Goal: Information Seeking & Learning: Learn about a topic

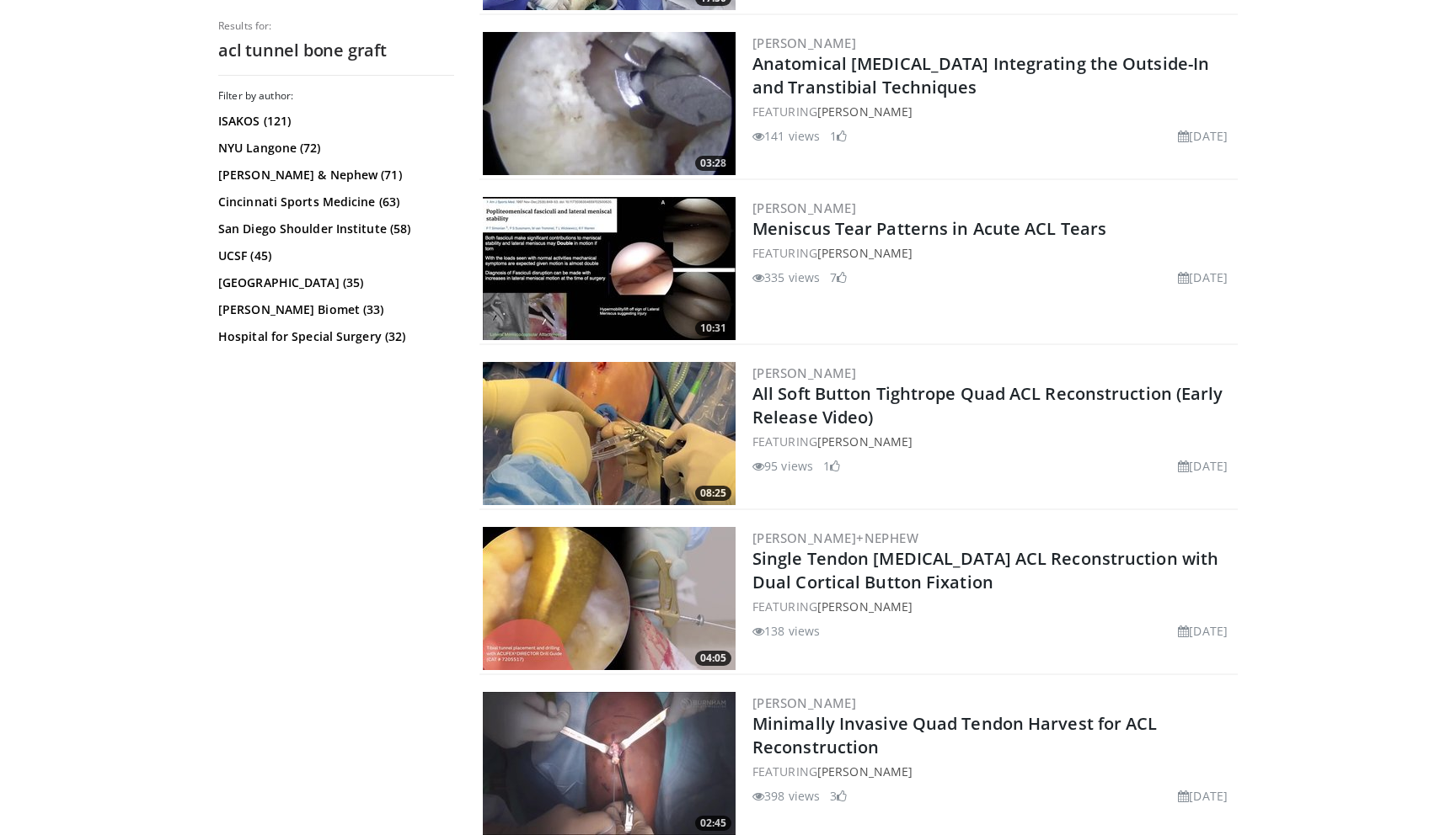
scroll to position [1997, 0]
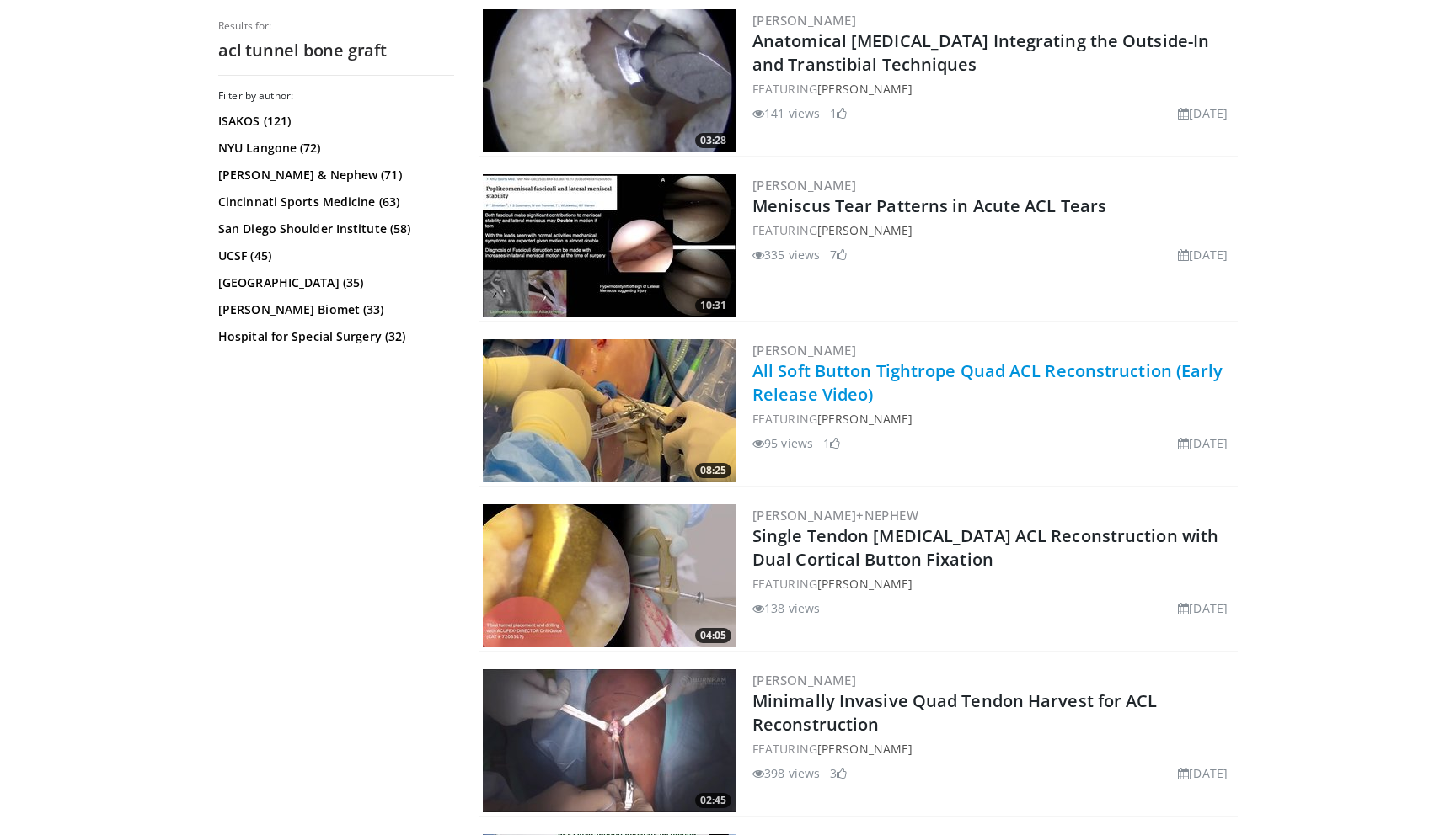
click at [910, 367] on link "All Soft Button Tightrope Quad ACL Reconstruction (Early Release Video)" at bounding box center [988, 382] width 471 height 46
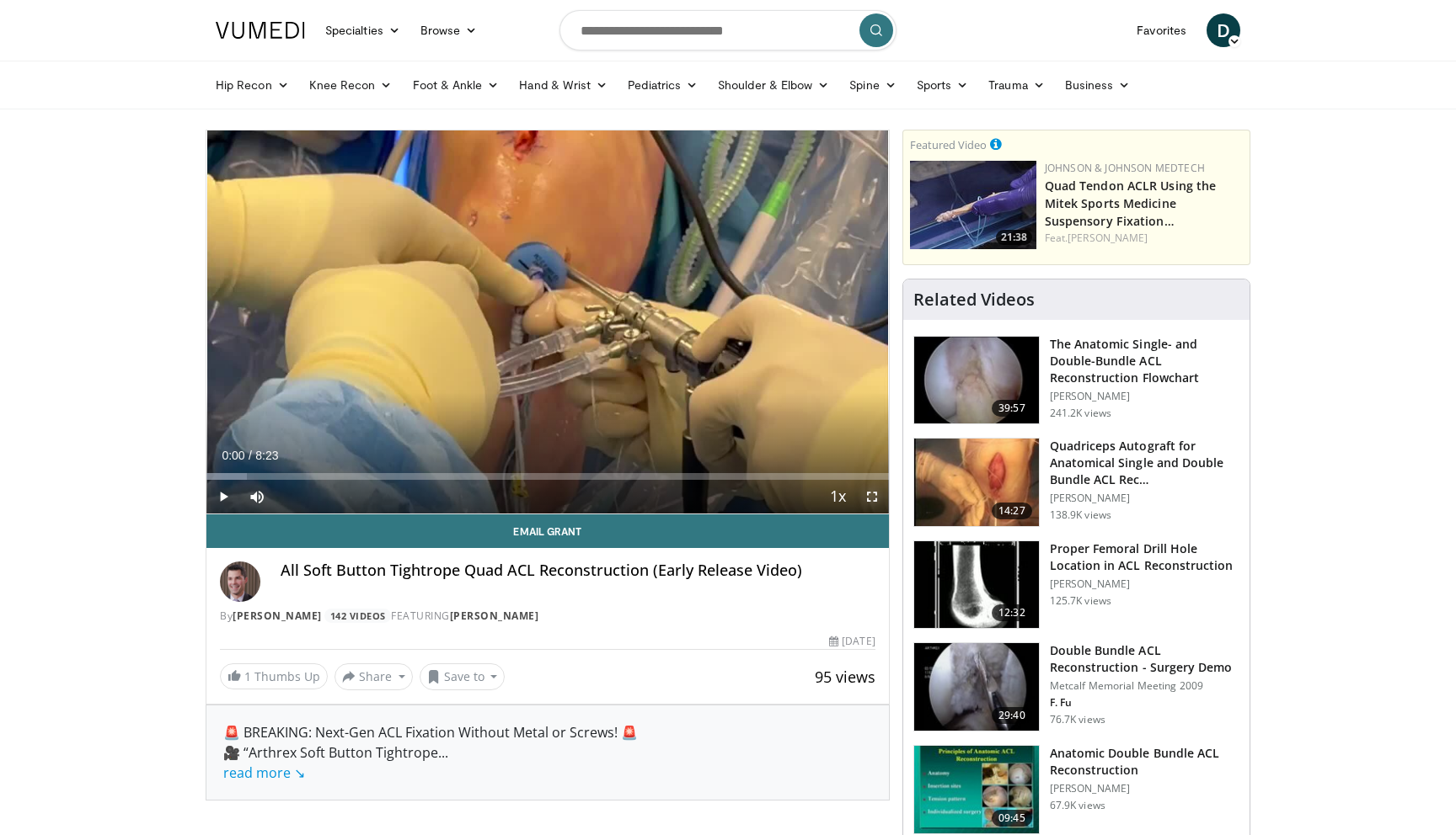
click at [874, 494] on span "Video Player" at bounding box center [871, 497] width 34 height 34
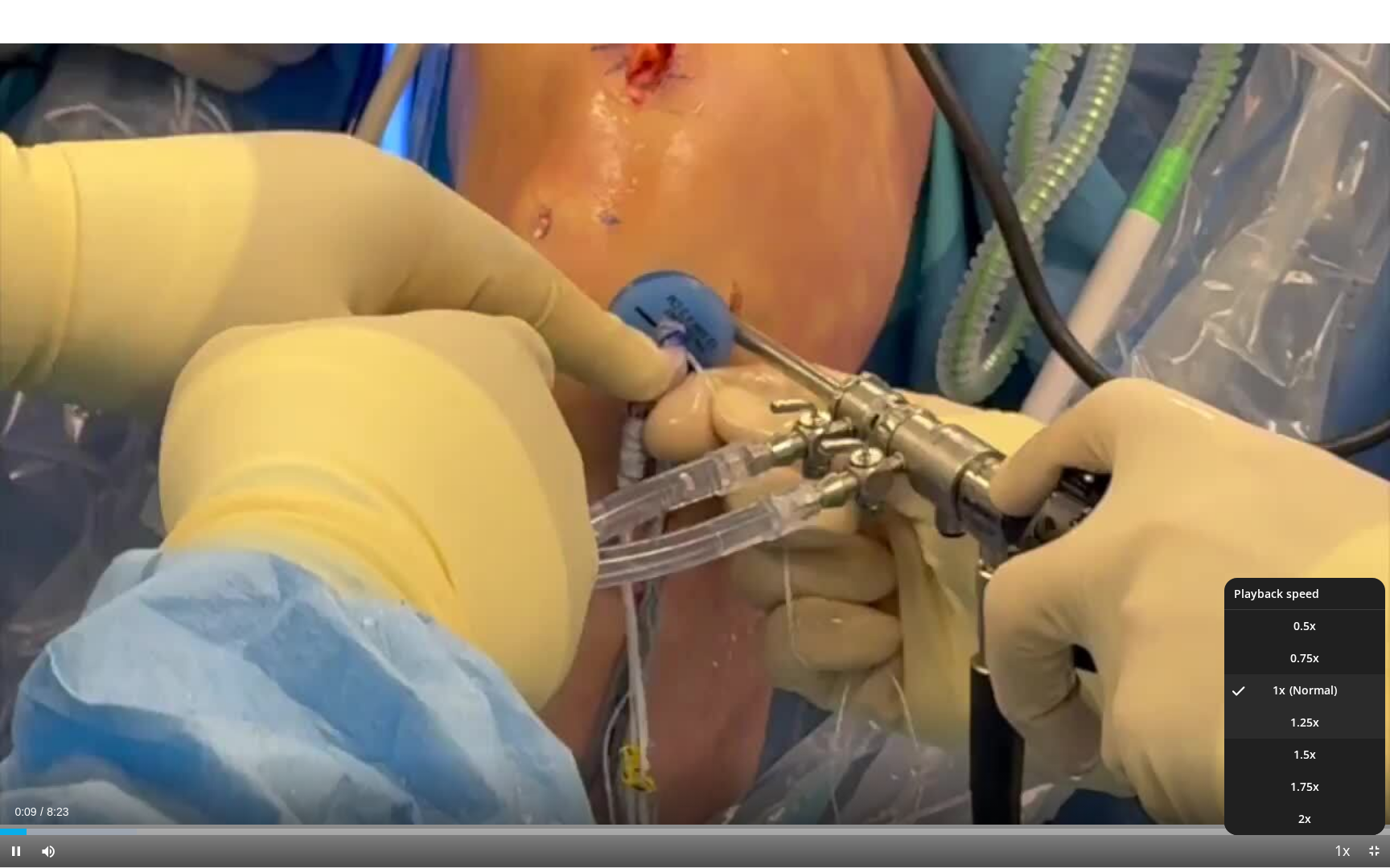
click at [1313, 729] on span "1.25x" at bounding box center [1304, 723] width 29 height 16
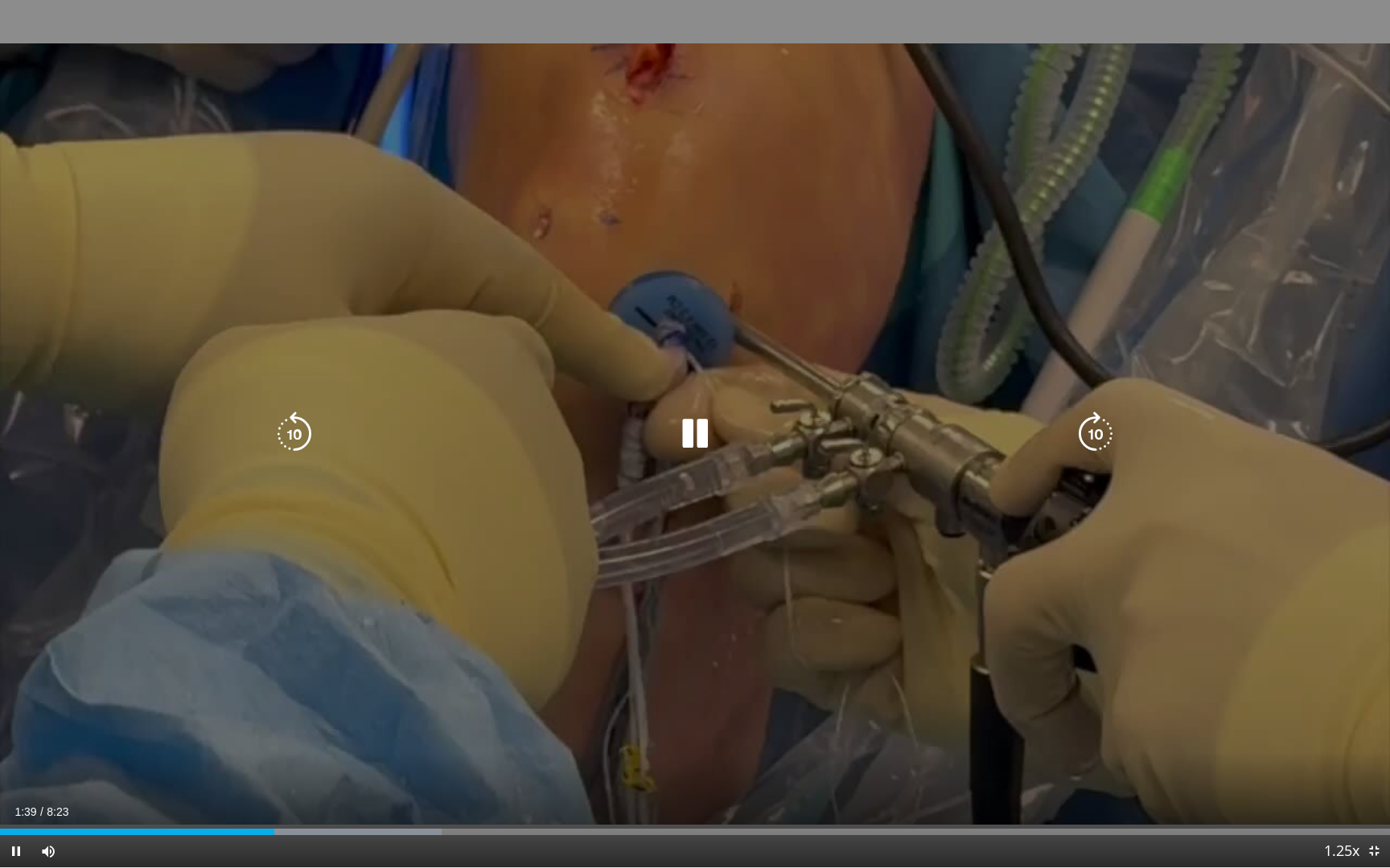
click at [1090, 428] on icon "Video Player" at bounding box center [1096, 434] width 45 height 45
click at [1075, 414] on icon "Video Player" at bounding box center [1096, 434] width 45 height 45
click at [1096, 427] on icon "Video Player" at bounding box center [1096, 434] width 45 height 45
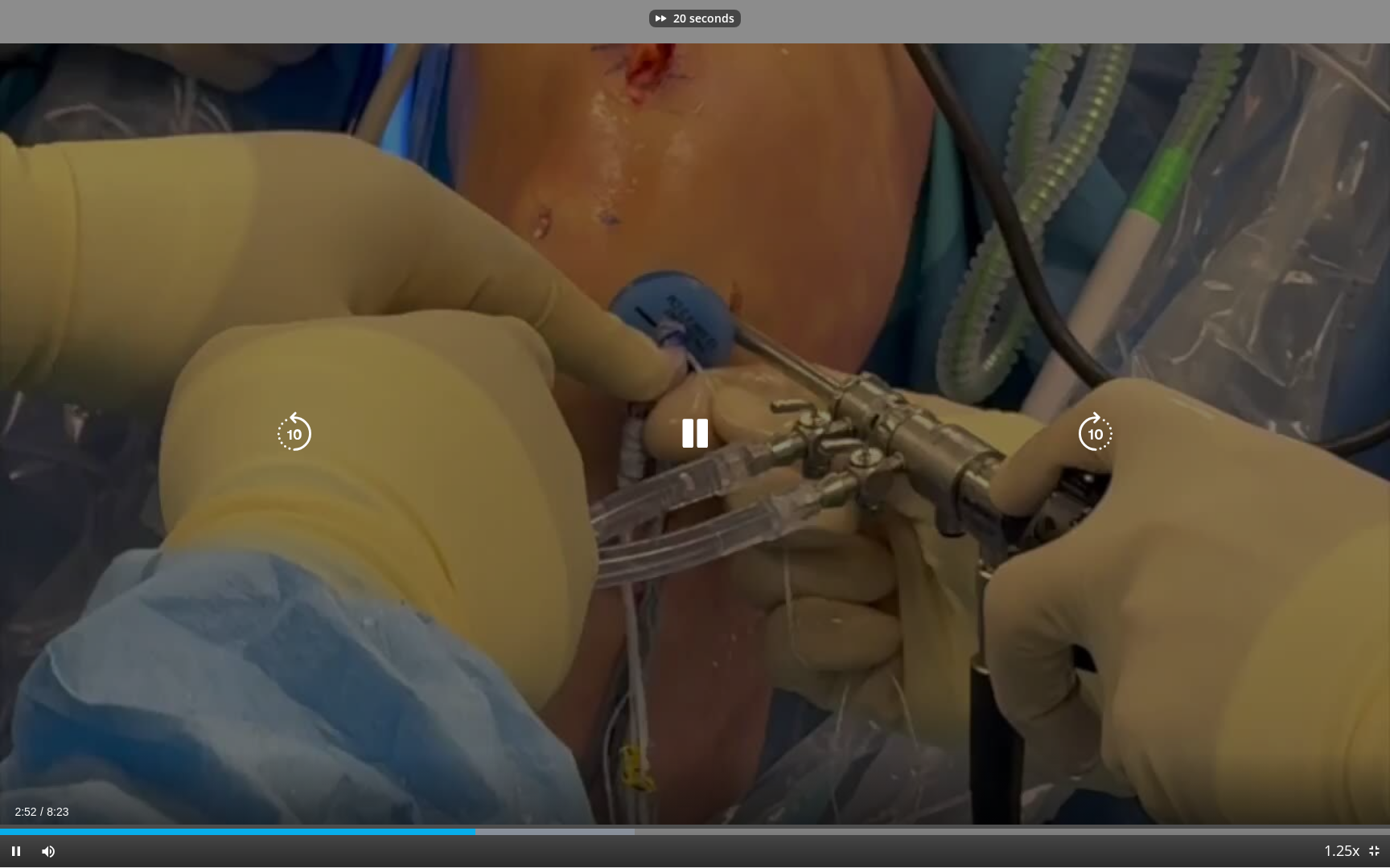
click at [1096, 427] on icon "Video Player" at bounding box center [1096, 434] width 45 height 45
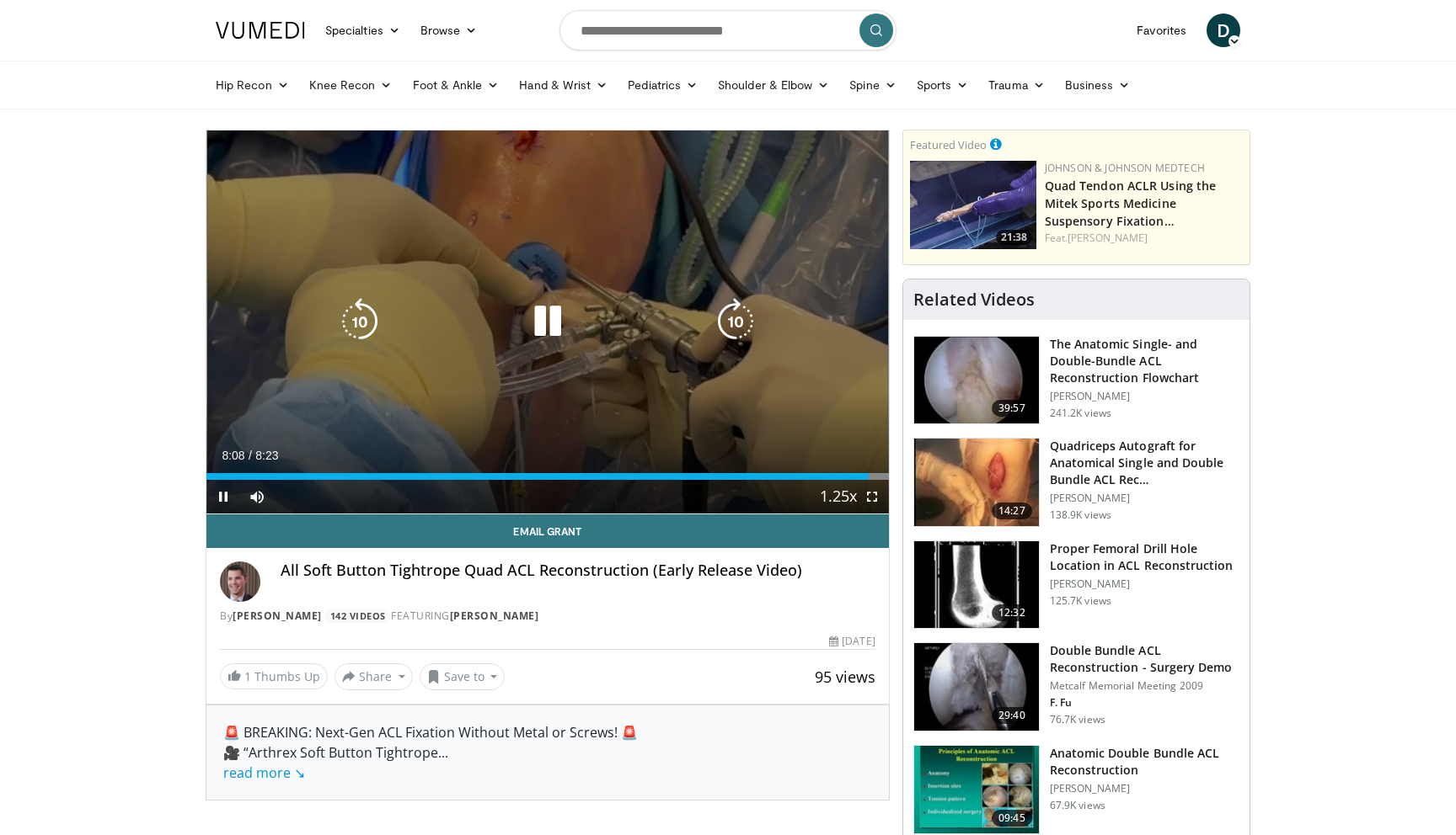
click at [572, 268] on div "30 seconds Tap to unmute" at bounding box center [547, 322] width 682 height 383
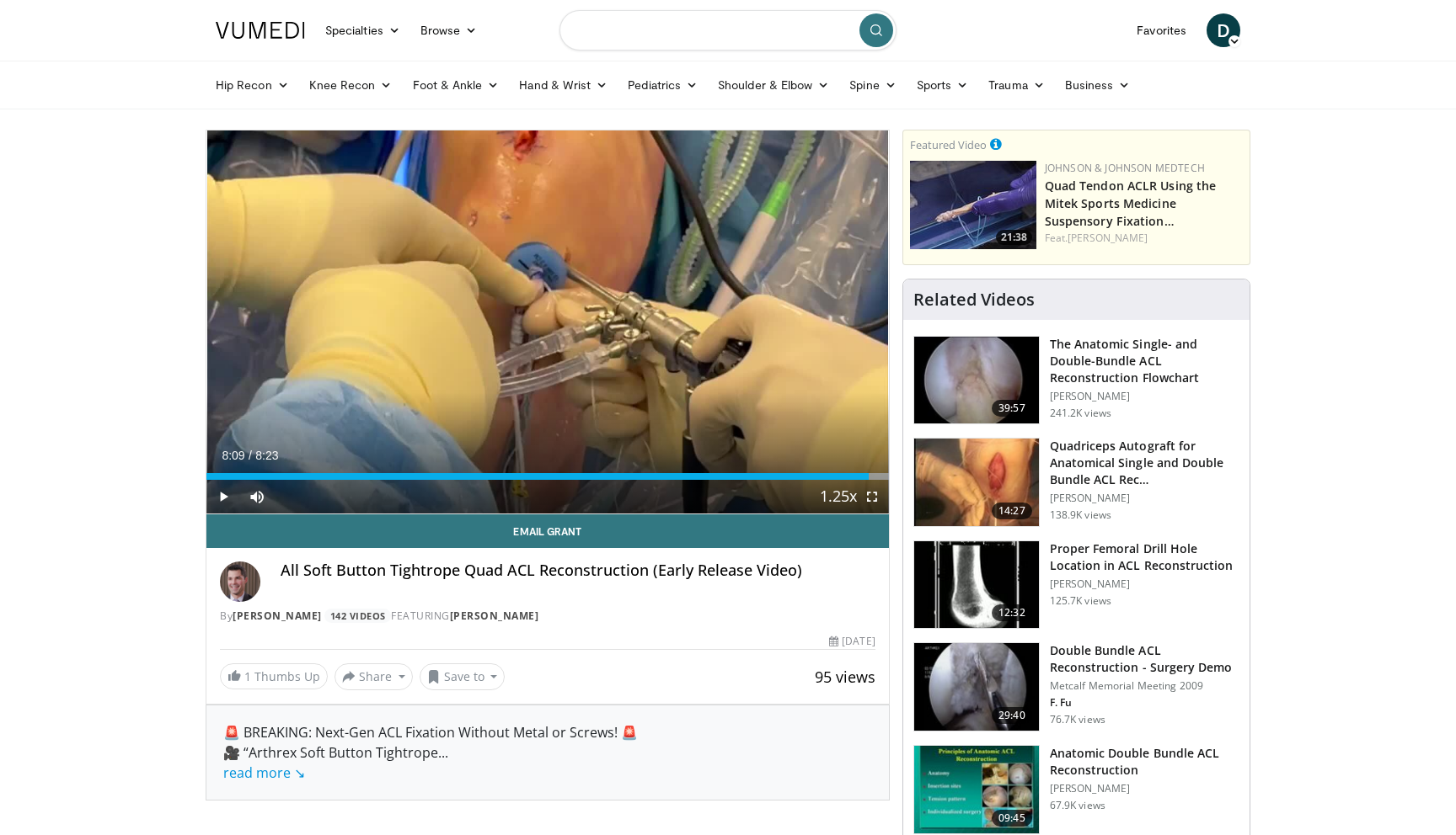
click at [698, 28] on input "Search topics, interventions" at bounding box center [727, 29] width 337 height 40
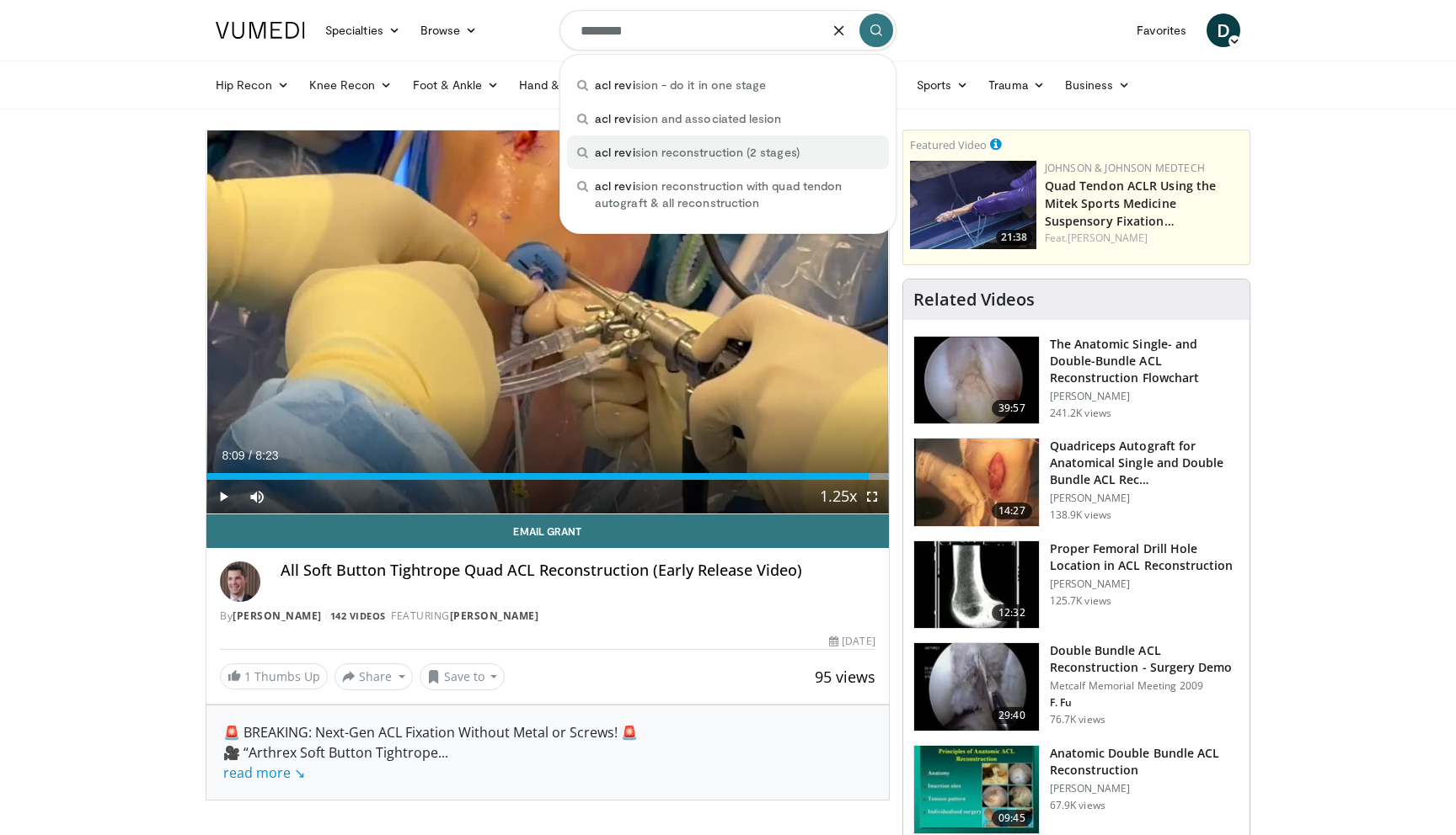
click at [802, 142] on div "acl revi sion reconstruction (2 stages)" at bounding box center [728, 152] width 322 height 34
type input "**********"
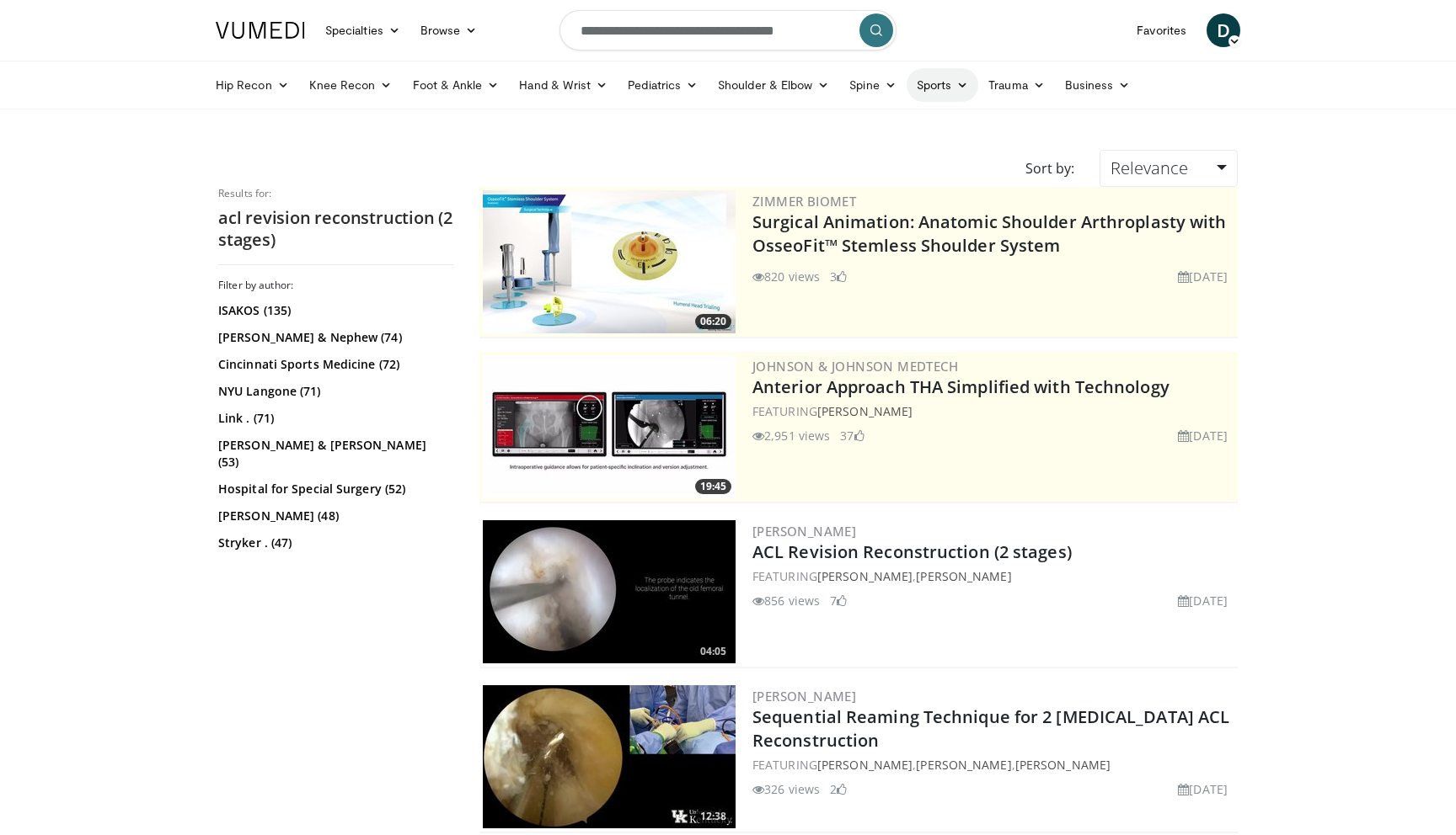
click at [945, 87] on link "Sports" at bounding box center [943, 85] width 72 height 34
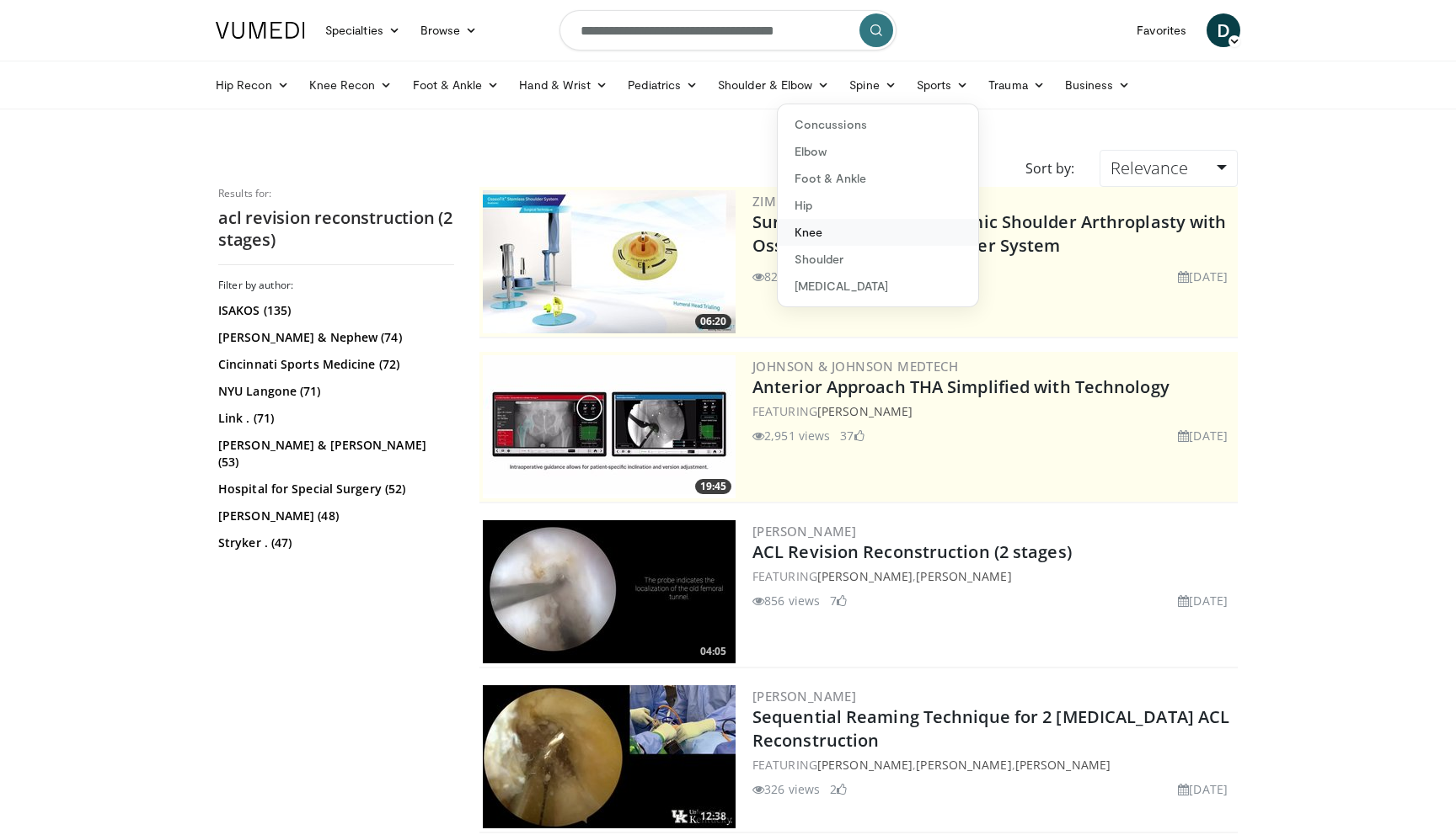
click at [850, 226] on link "Knee" at bounding box center [877, 232] width 200 height 27
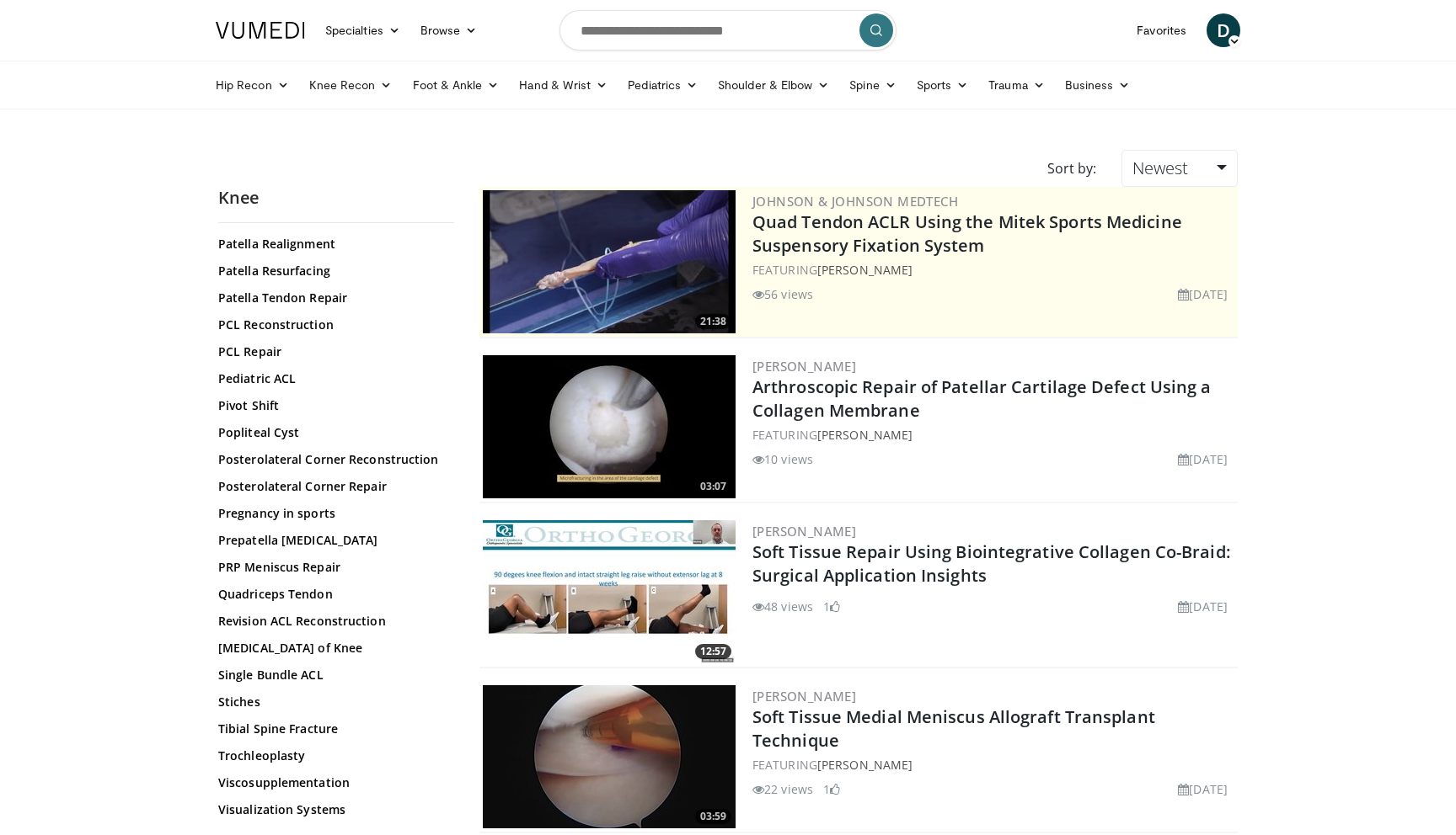
scroll to position [1696, 0]
click at [287, 619] on link "Revision ACL Reconstruction" at bounding box center [332, 621] width 227 height 17
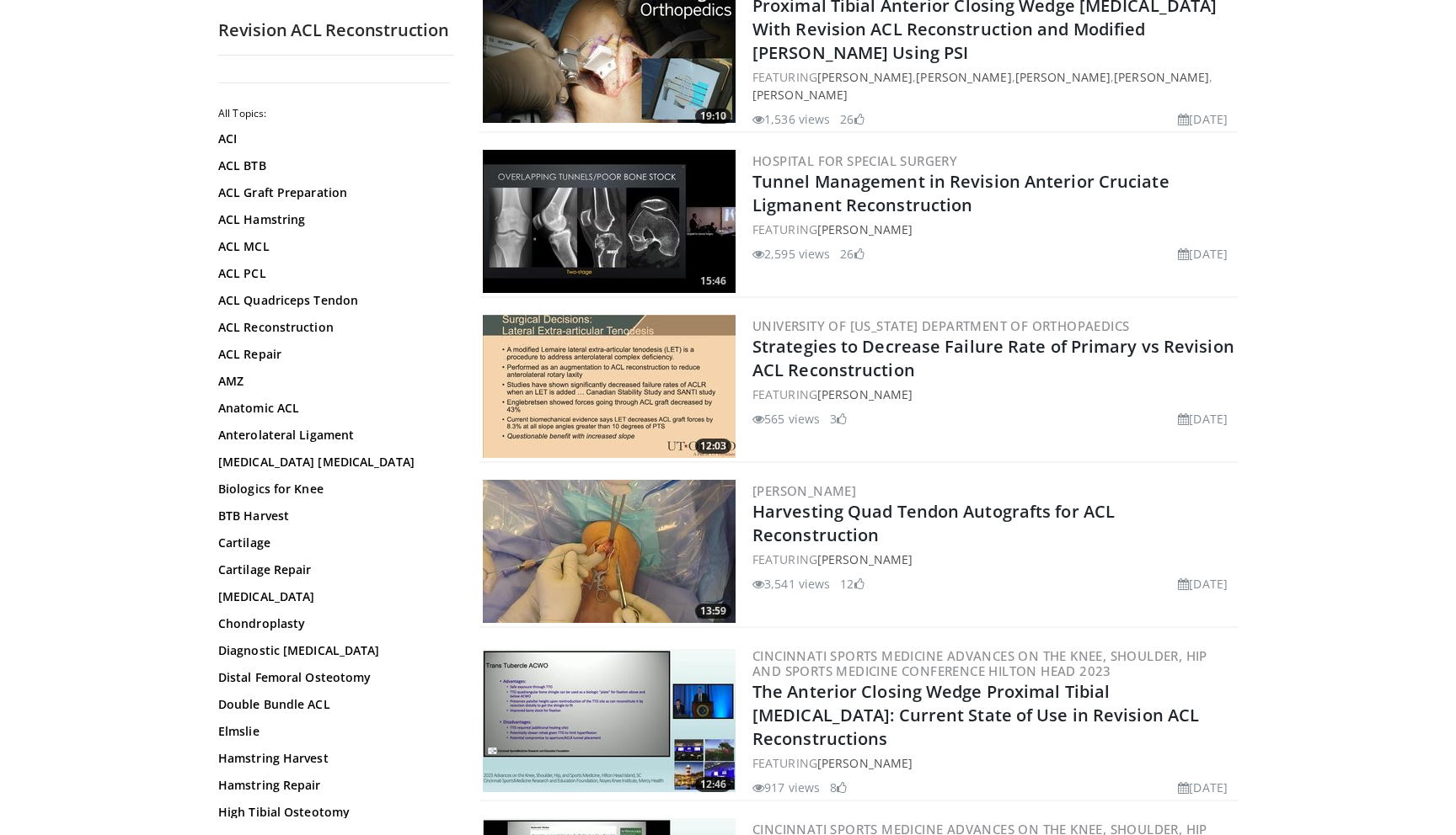
scroll to position [2899, 0]
click at [640, 210] on img at bounding box center [609, 220] width 253 height 143
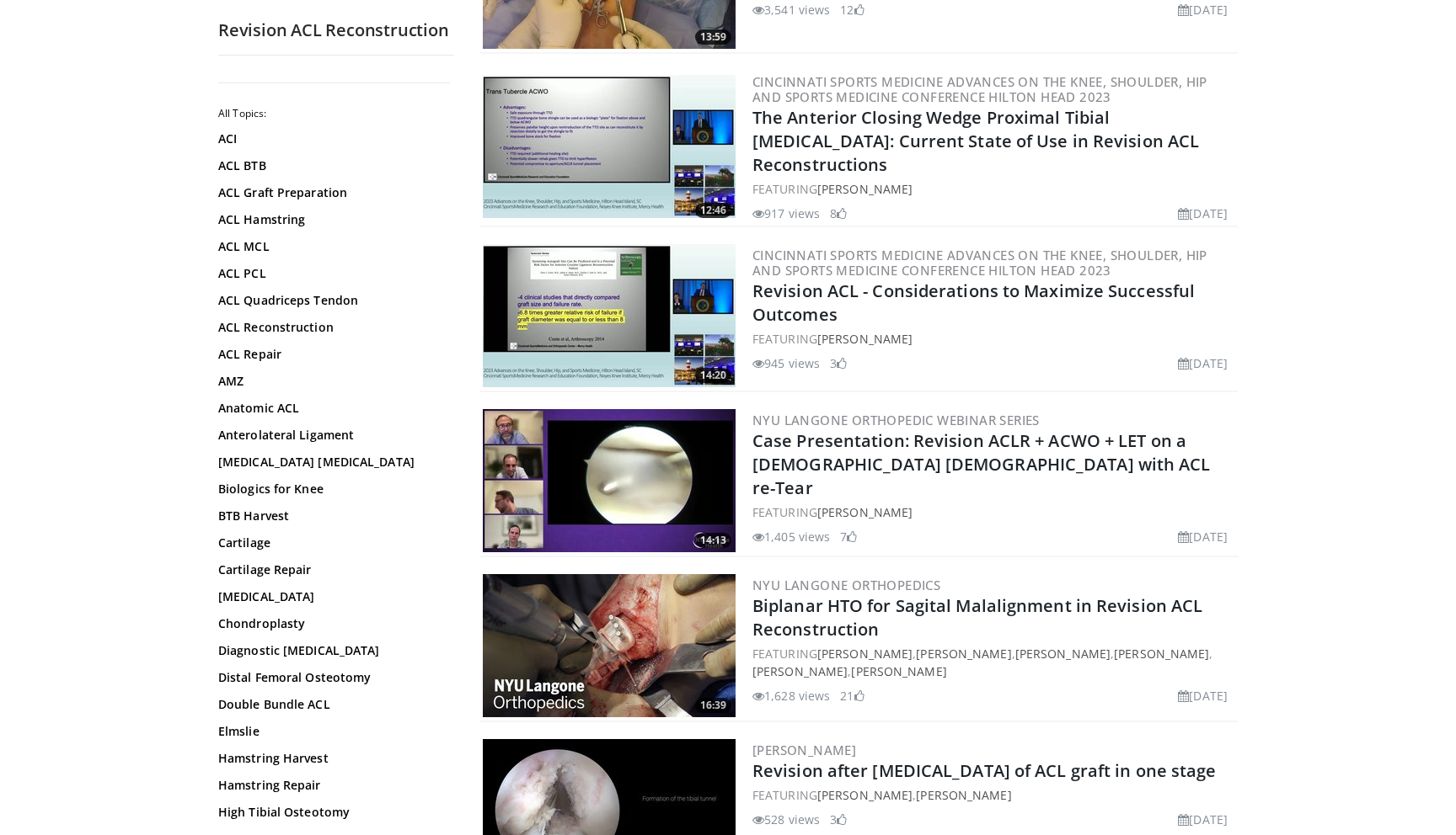
scroll to position [3718, 0]
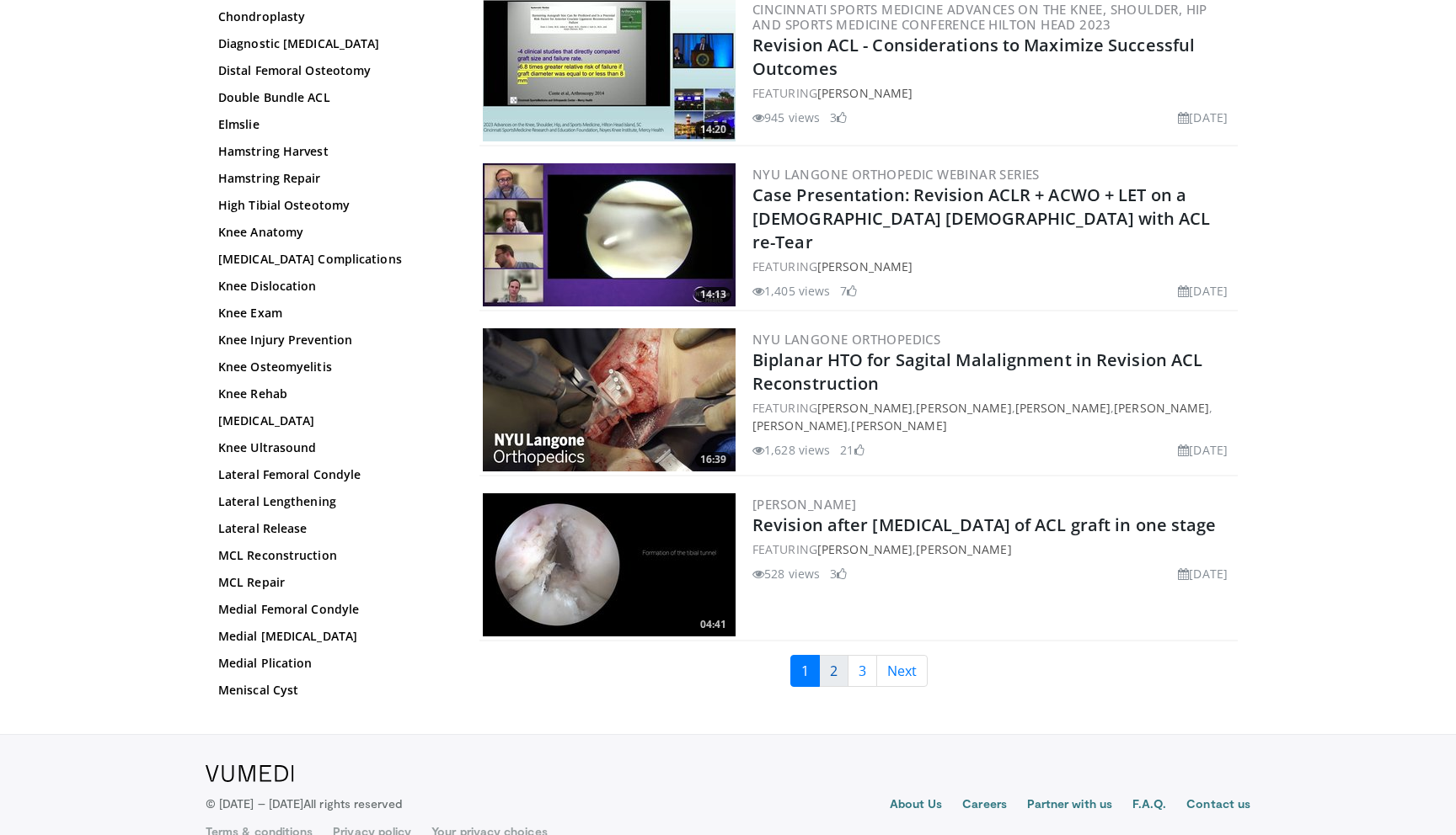
click at [832, 656] on link "2" at bounding box center [833, 671] width 29 height 32
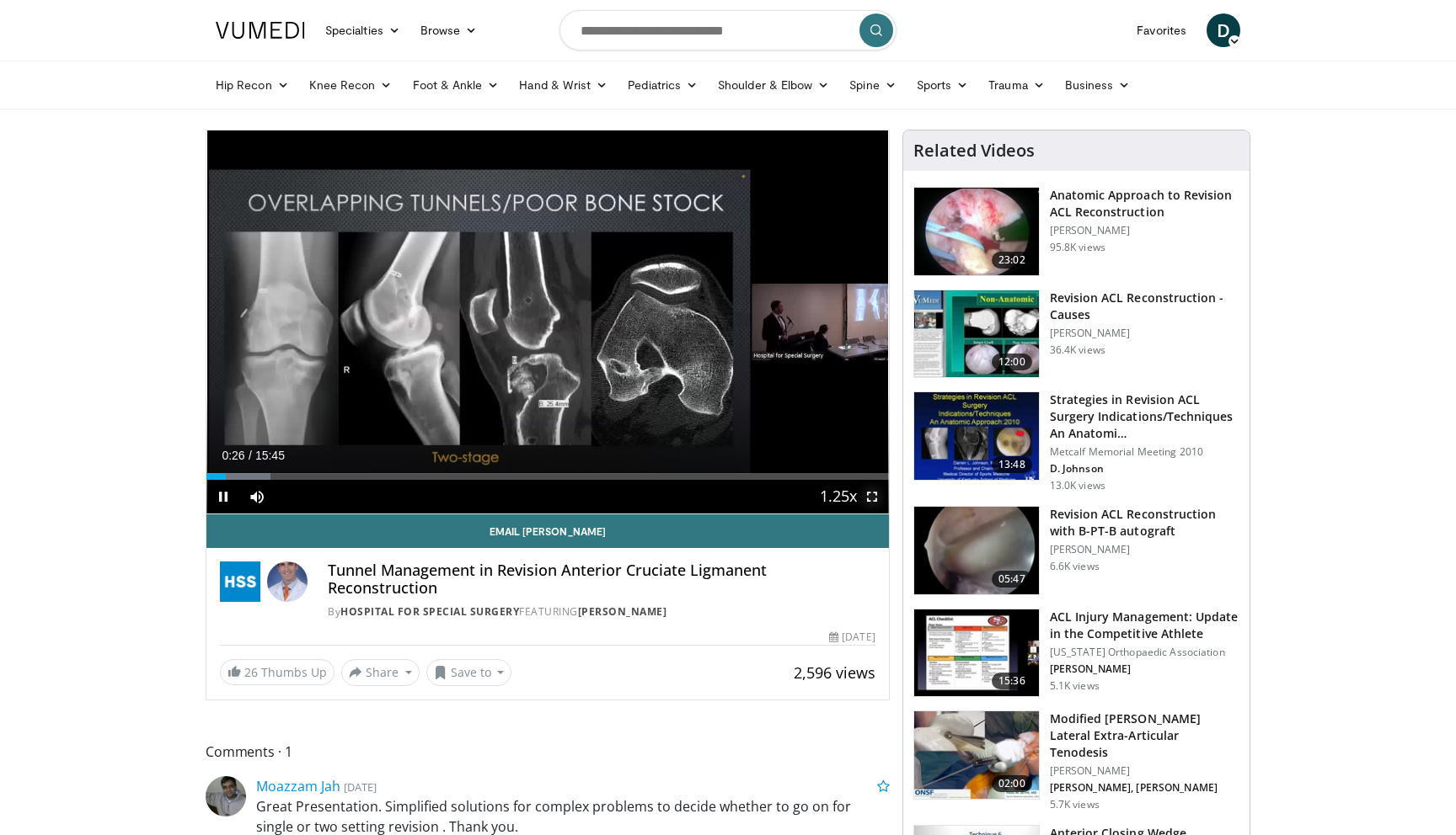
click at [867, 493] on span "Video Player" at bounding box center [871, 497] width 34 height 34
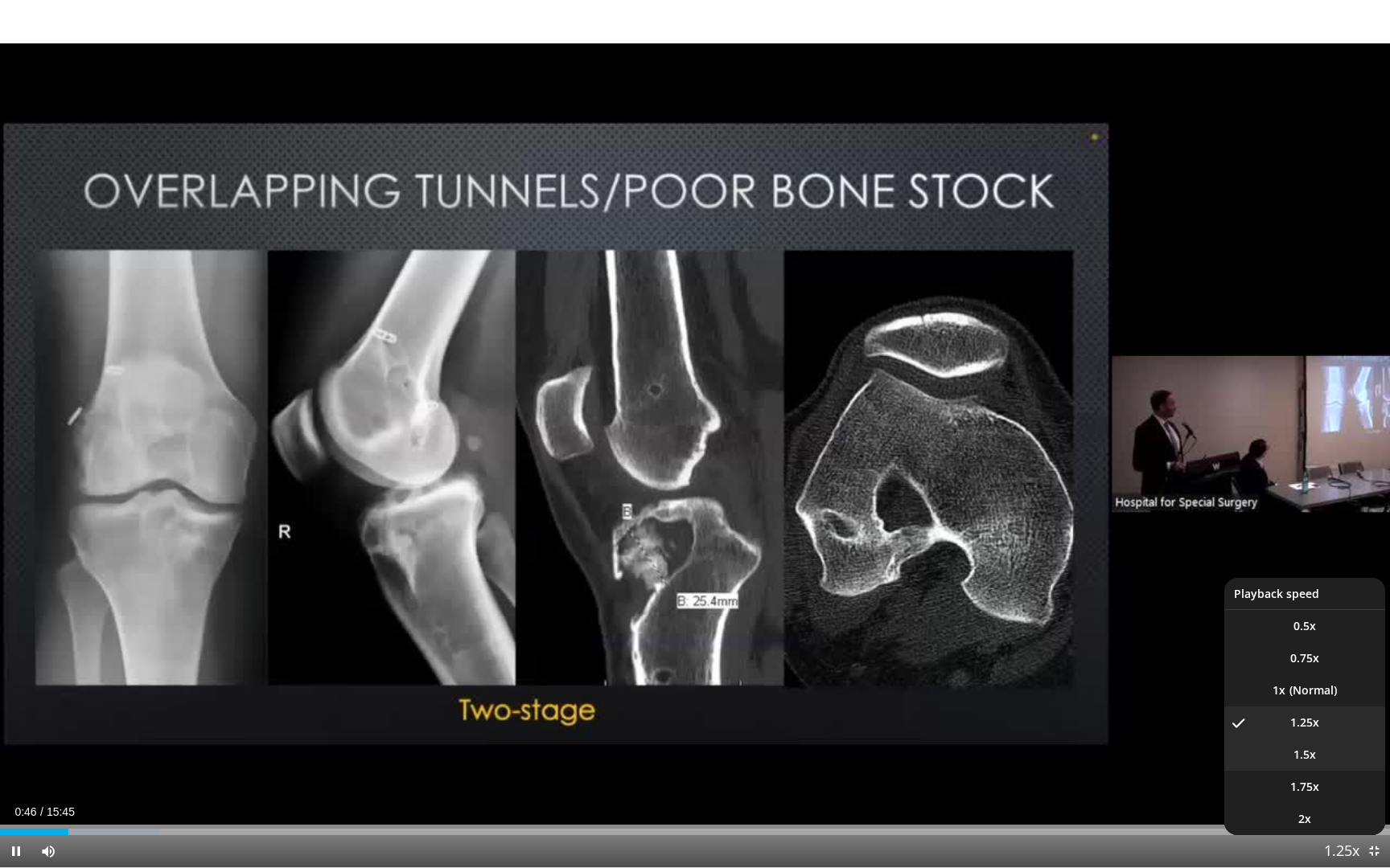
click at [1317, 755] on li "1.5x" at bounding box center [1304, 754] width 161 height 33
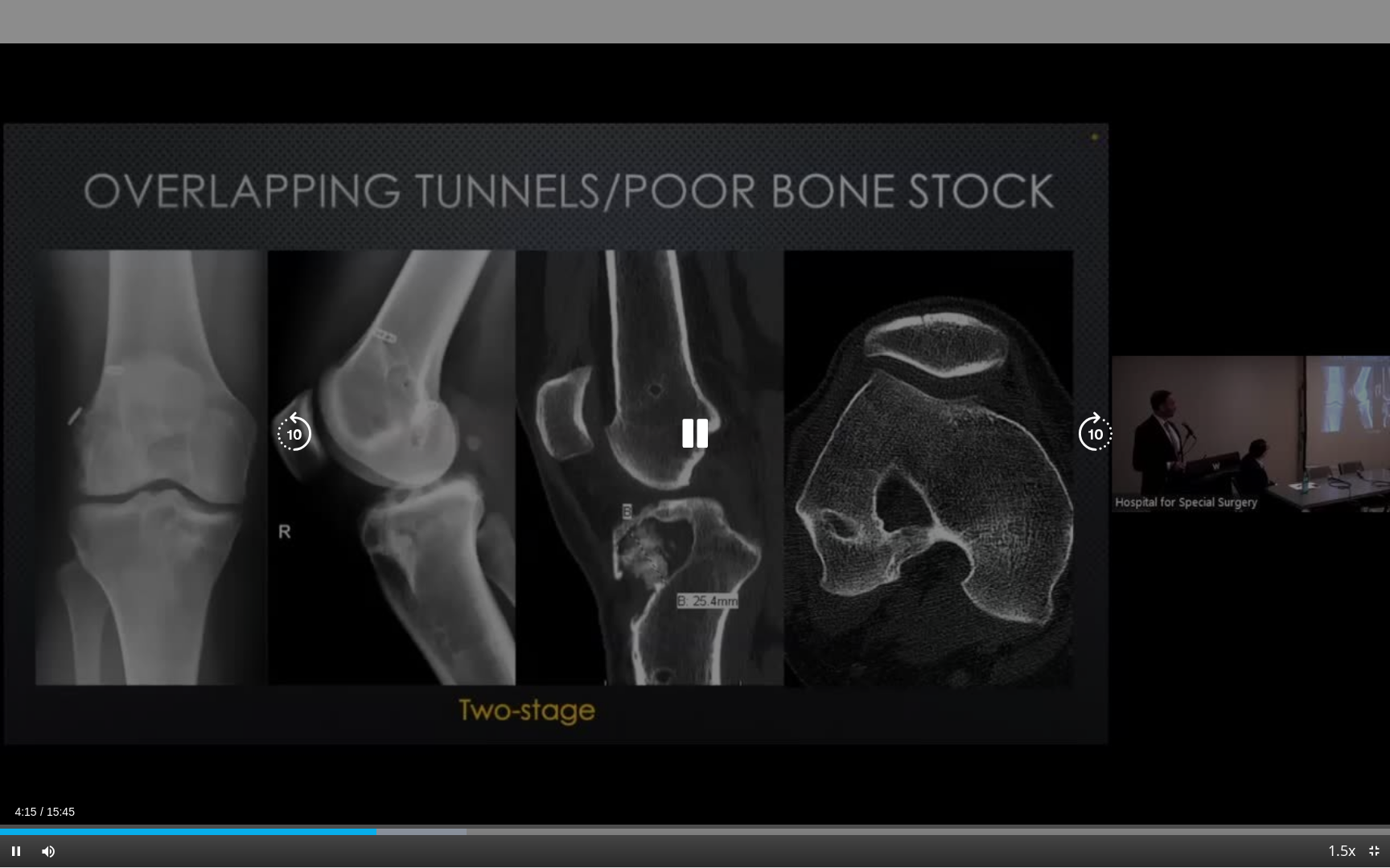
click at [1090, 439] on icon "Video Player" at bounding box center [1096, 434] width 45 height 45
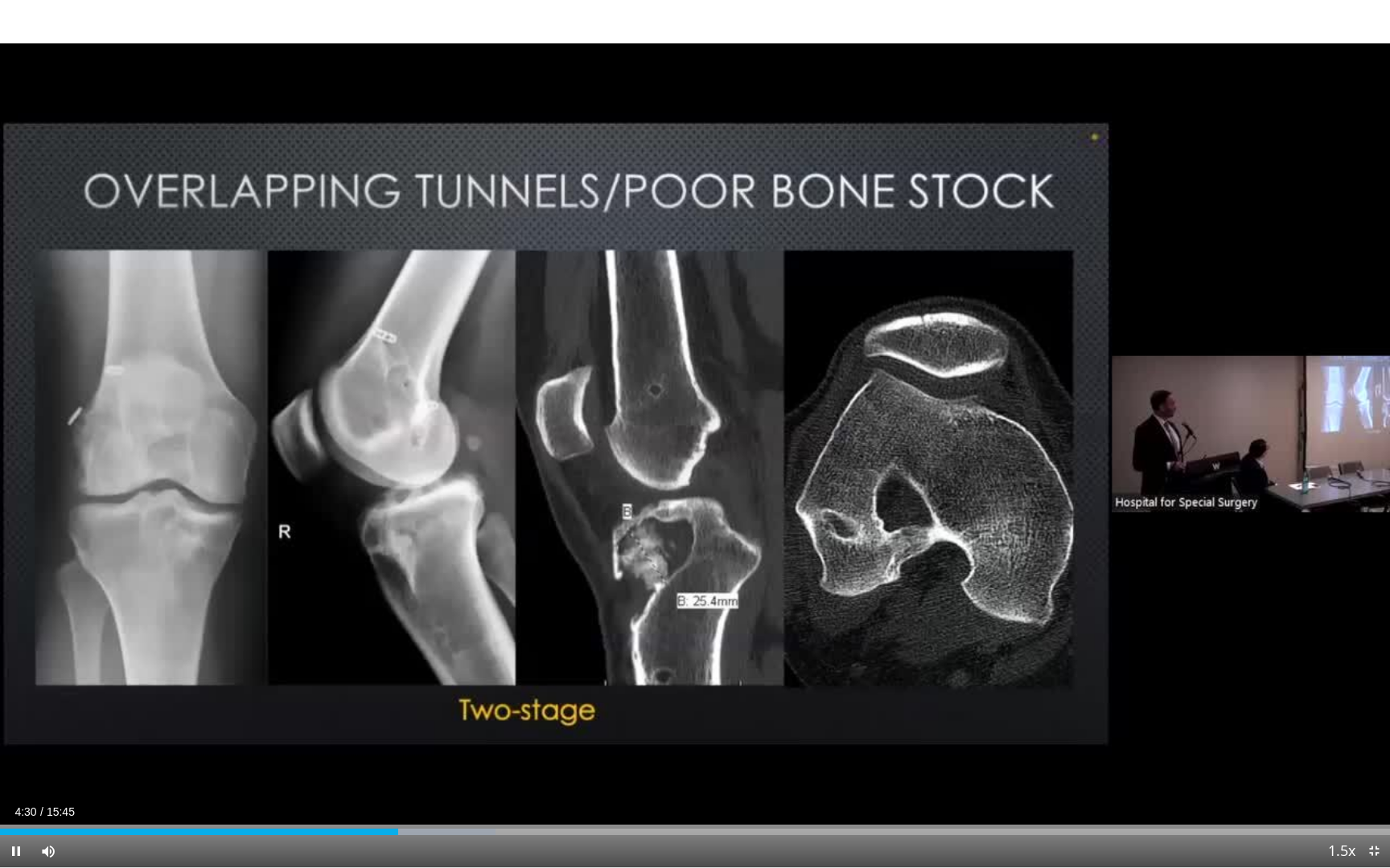
click at [1090, 439] on div "10 seconds Tap to unmute" at bounding box center [695, 434] width 1390 height 868
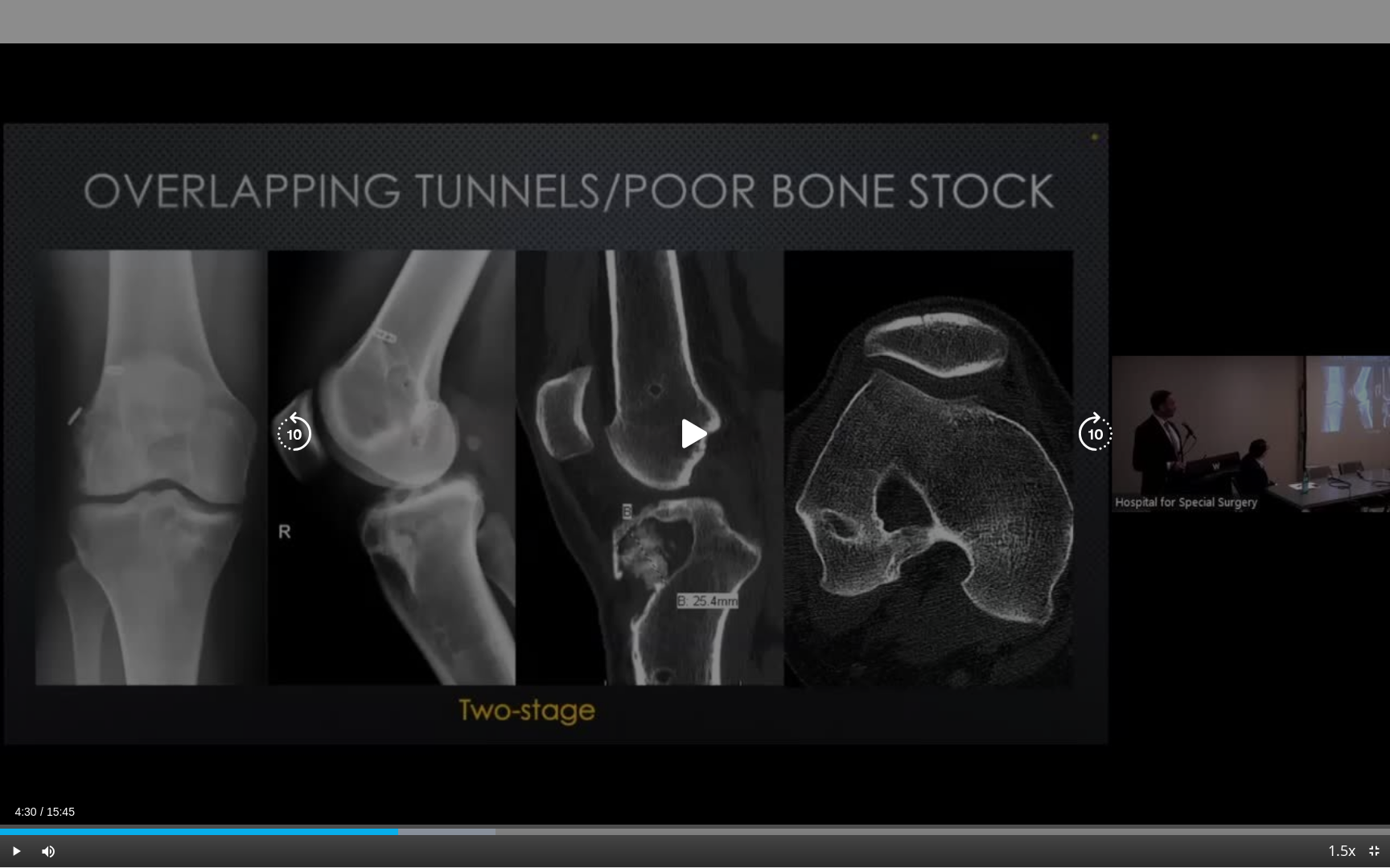
click at [1040, 451] on div "10 seconds Tap to unmute" at bounding box center [695, 434] width 1390 height 868
click at [290, 435] on icon "Video Player" at bounding box center [294, 434] width 45 height 45
click at [286, 453] on icon "Video Player" at bounding box center [294, 434] width 45 height 45
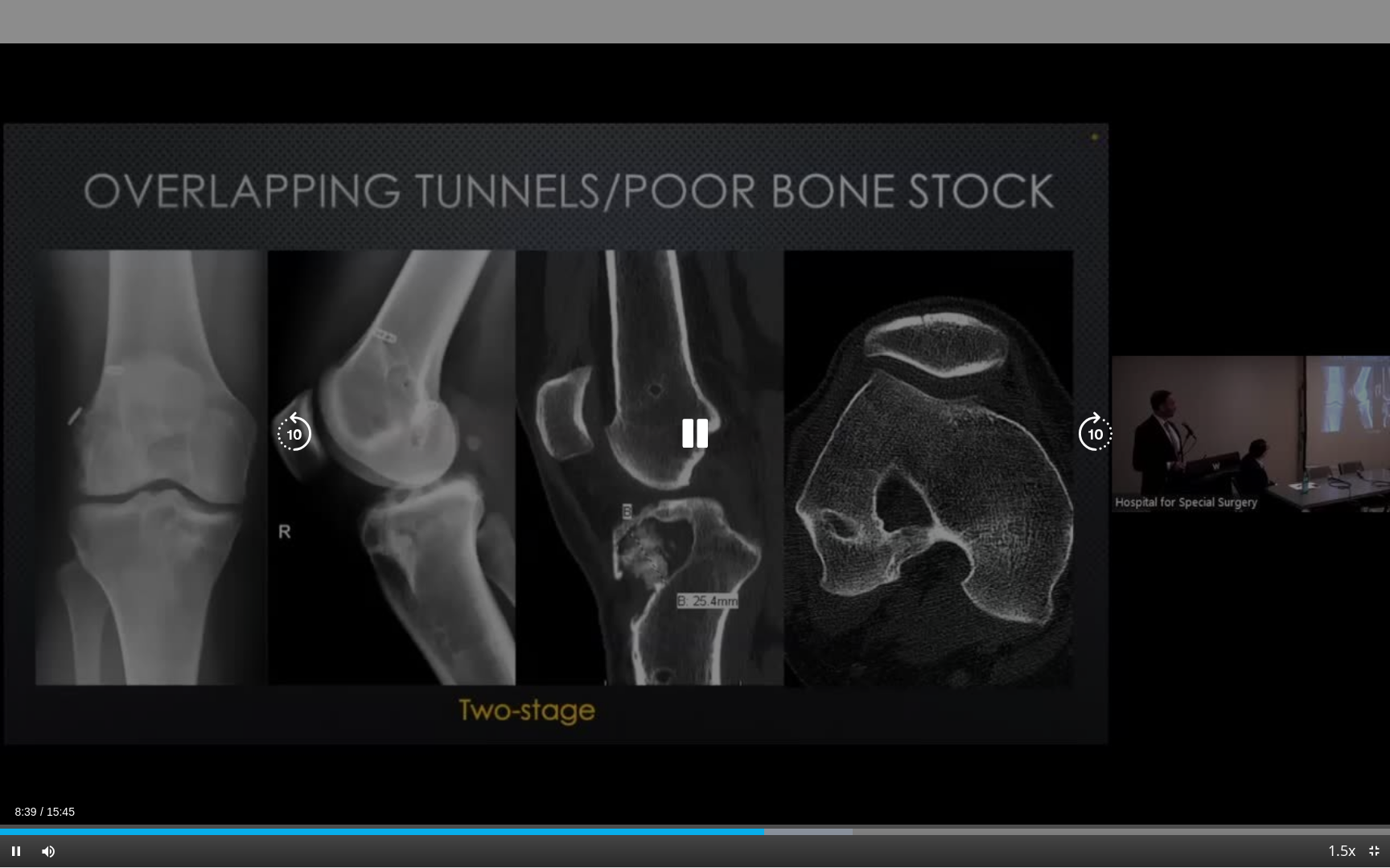
click at [1086, 444] on icon "Video Player" at bounding box center [1096, 434] width 45 height 45
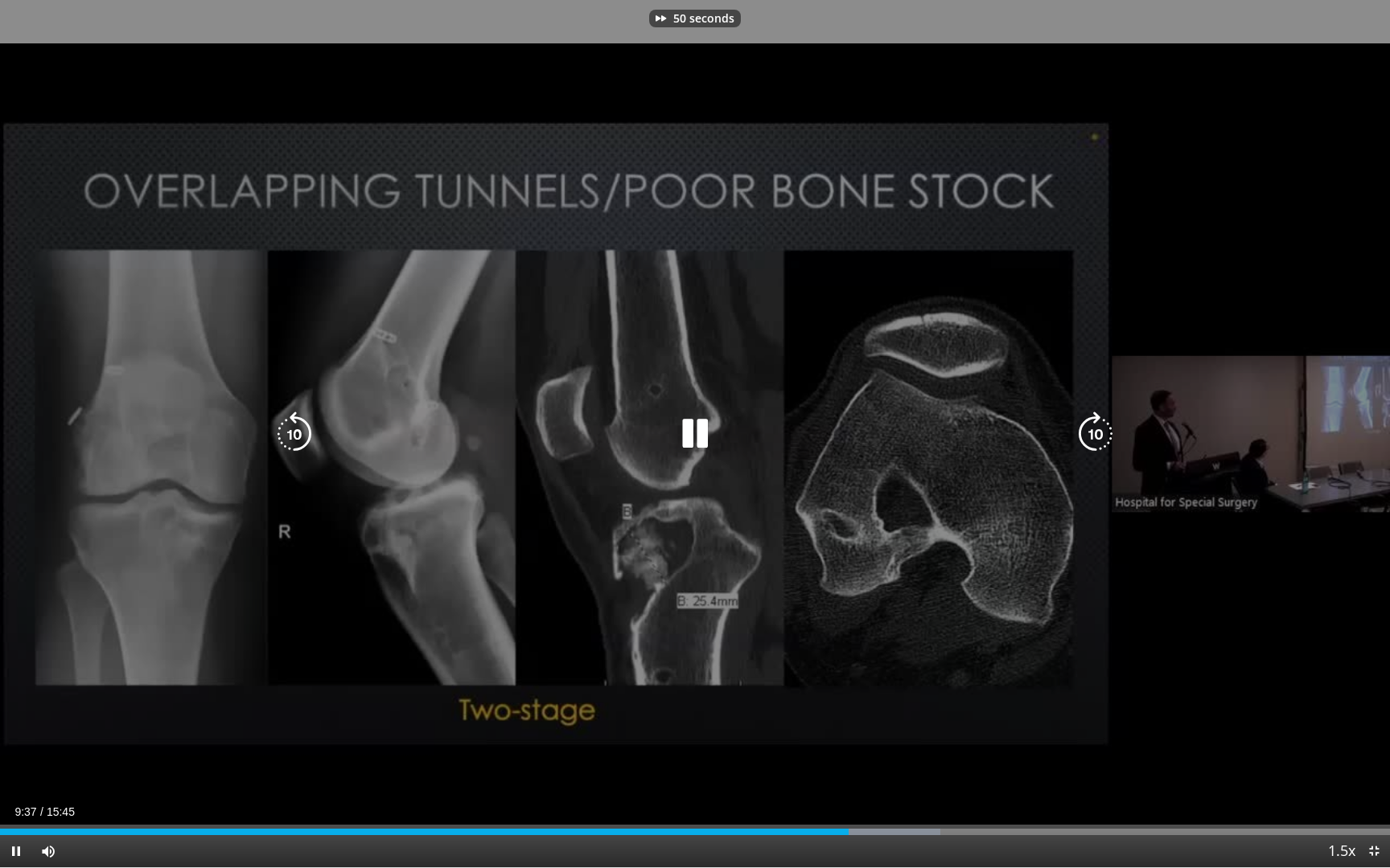
click at [1086, 444] on icon "Video Player" at bounding box center [1096, 434] width 45 height 45
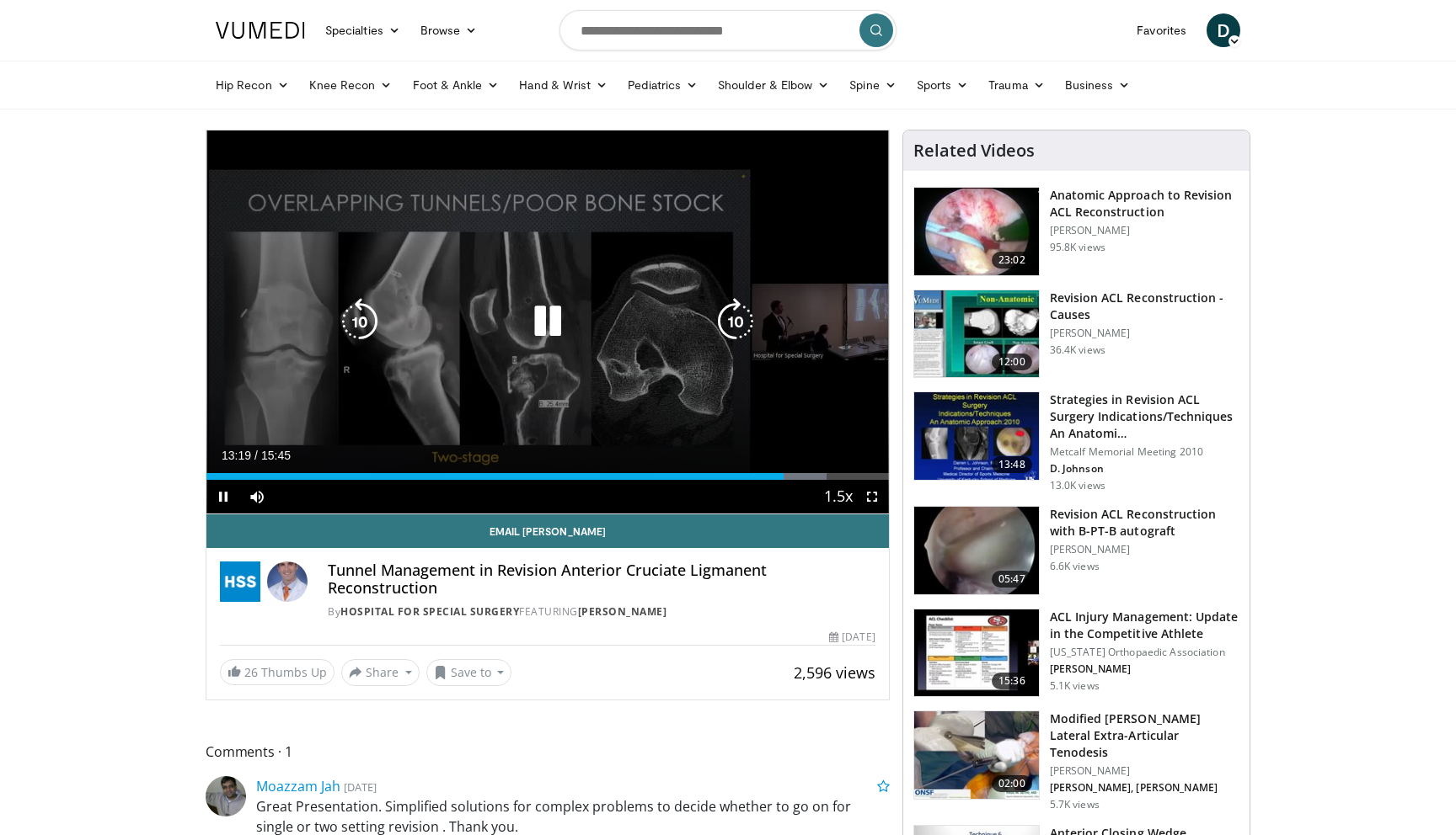
click at [715, 319] on icon "Video Player" at bounding box center [736, 322] width 47 height 47
click at [731, 322] on icon "Video Player" at bounding box center [736, 322] width 47 height 47
click at [726, 322] on icon "Video Player" at bounding box center [736, 322] width 47 height 47
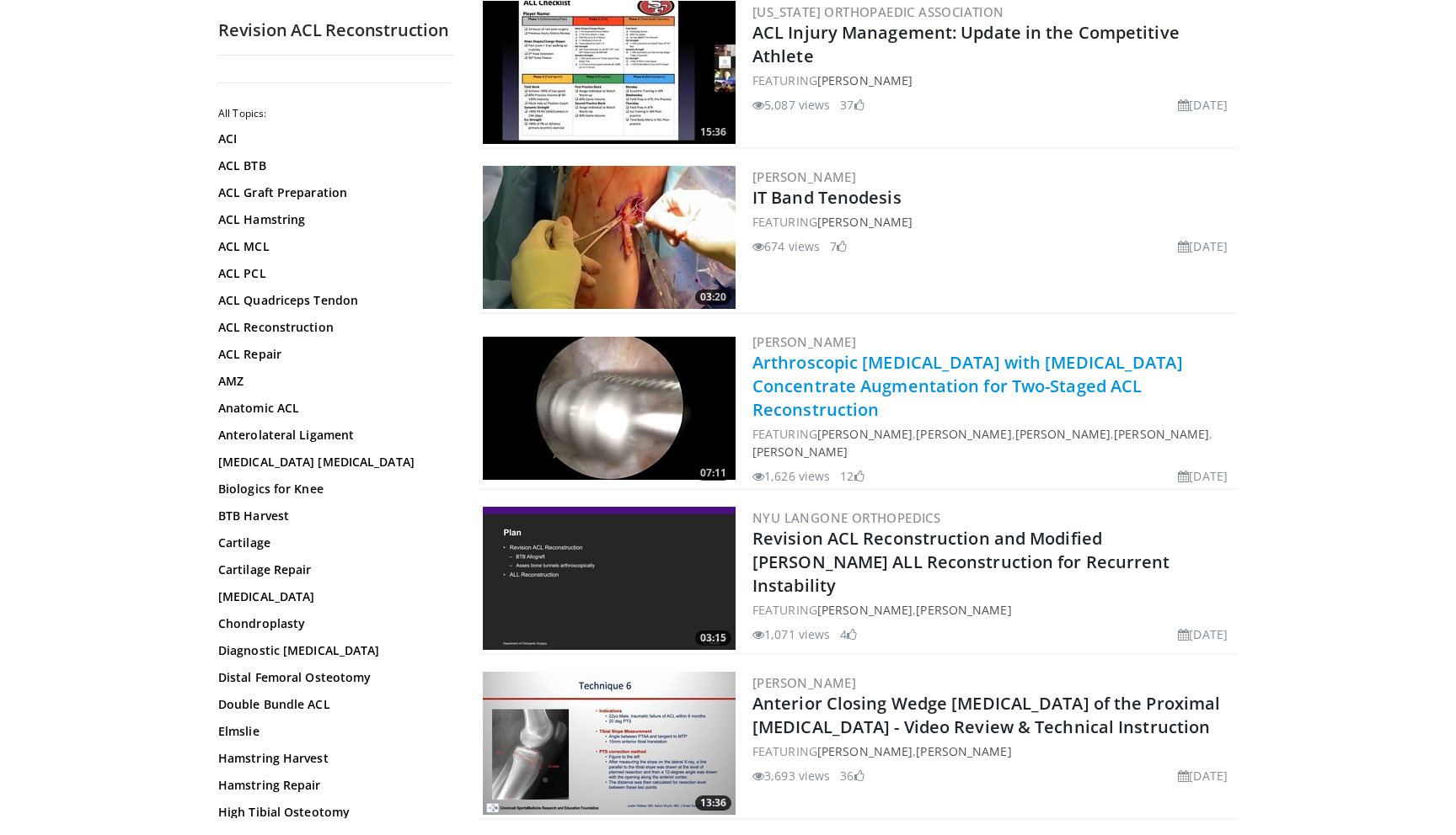
scroll to position [2675, 0]
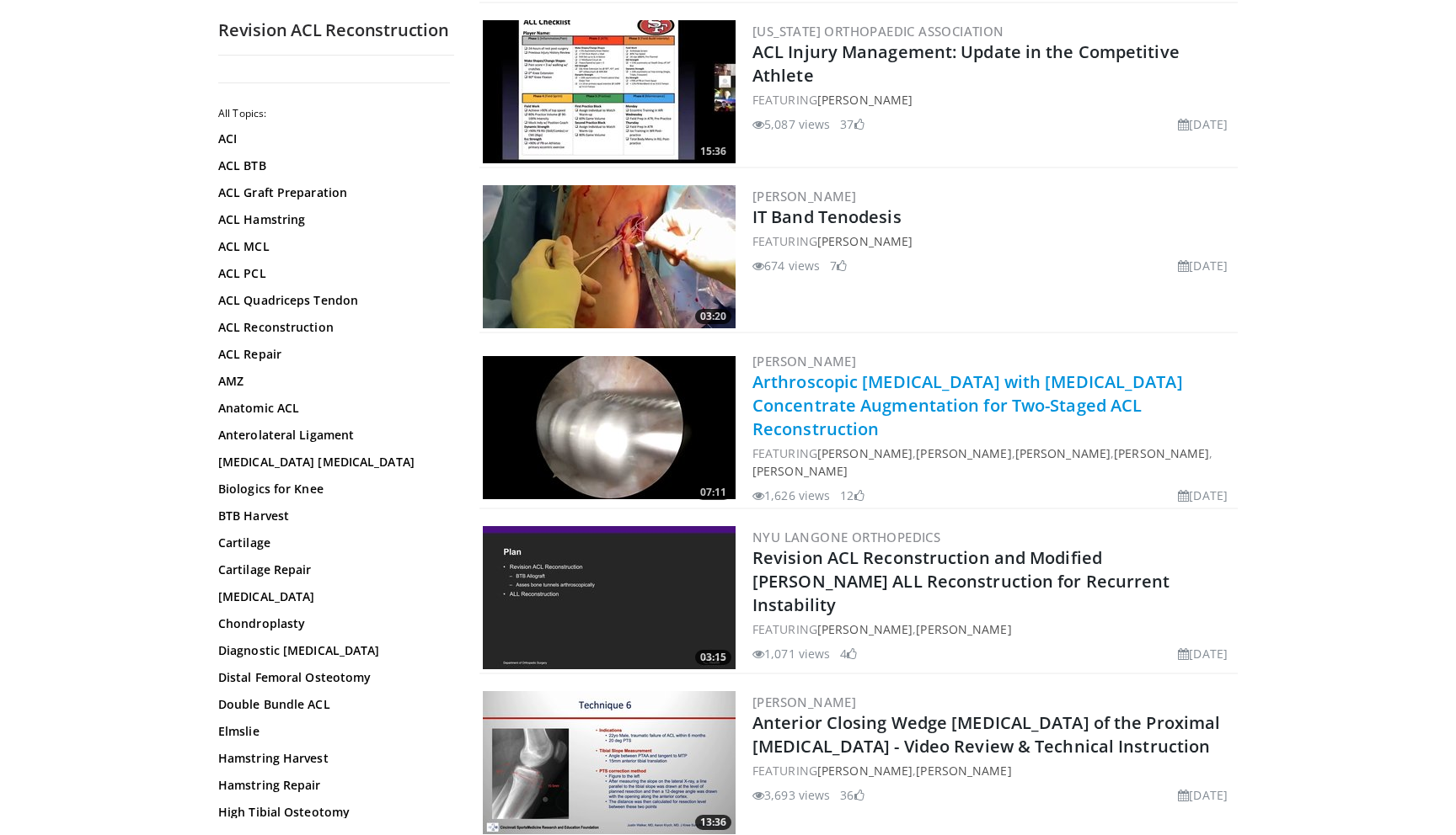
click at [892, 371] on link "Arthroscopic [MEDICAL_DATA] with [MEDICAL_DATA] Concentrate Augmentation for Tw…" at bounding box center [967, 406] width 430 height 70
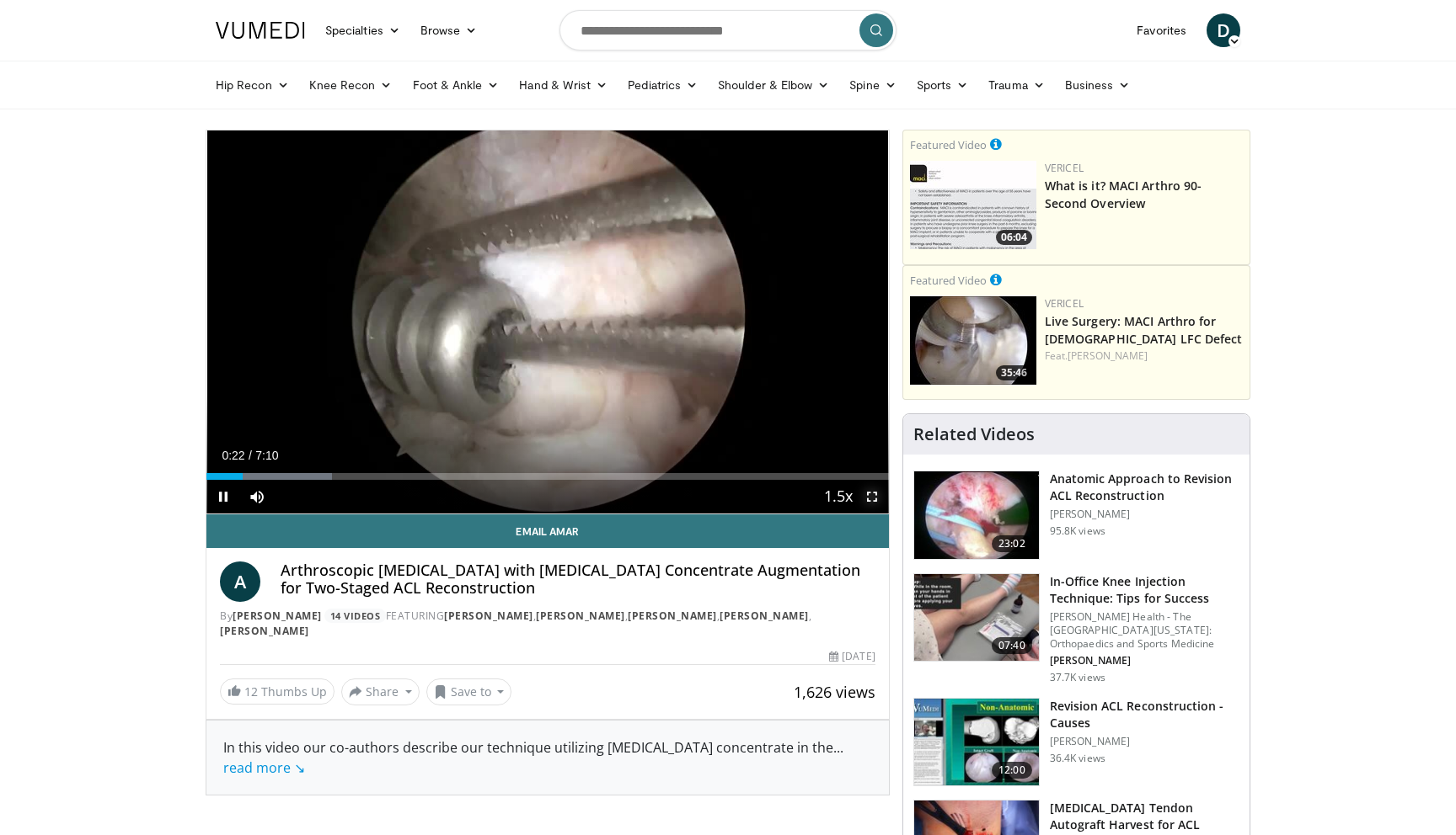
click at [875, 506] on span "Video Player" at bounding box center [871, 497] width 34 height 34
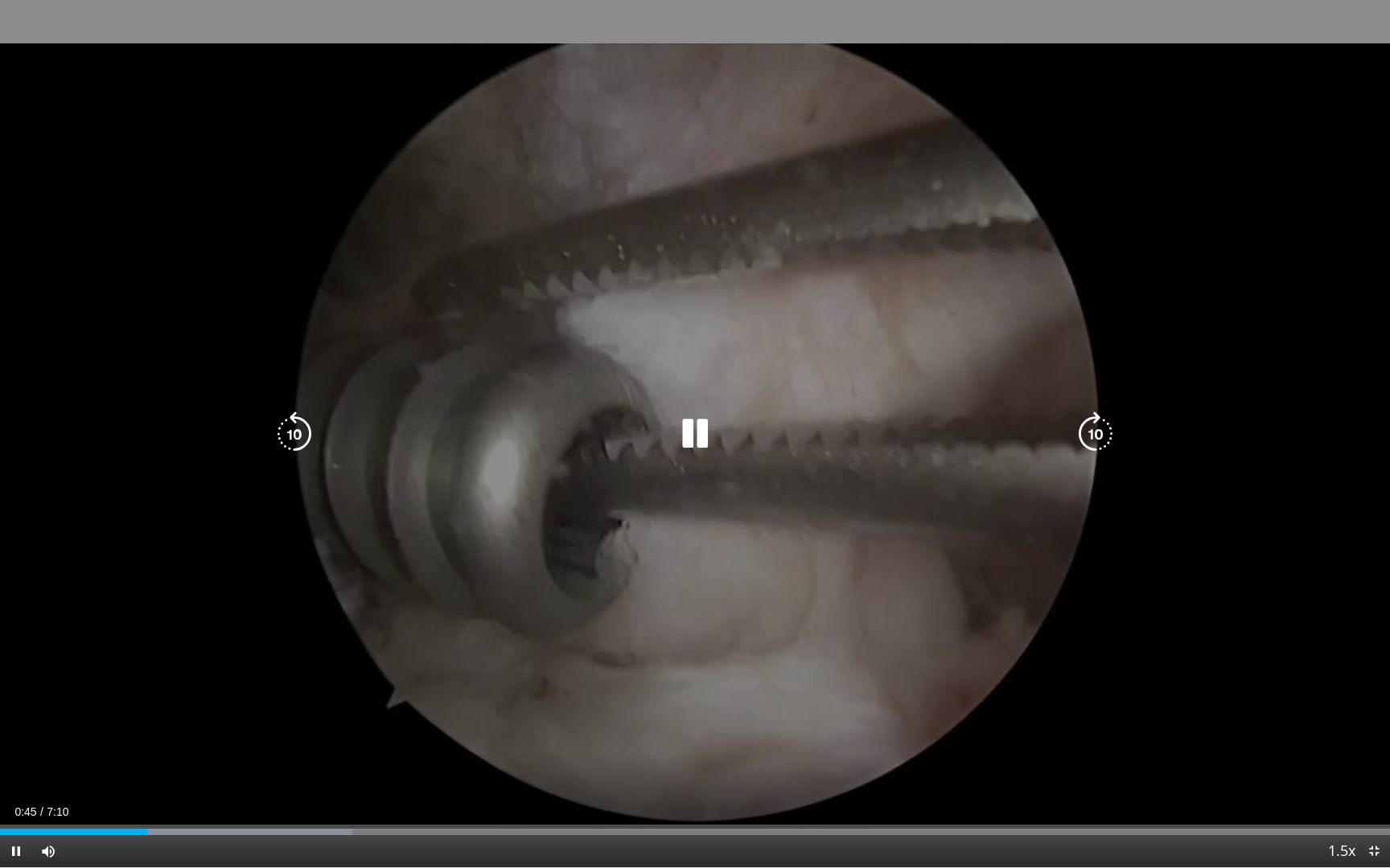
click at [1097, 418] on icon "Video Player" at bounding box center [1096, 434] width 45 height 45
click at [1097, 440] on icon "Video Player" at bounding box center [1096, 434] width 45 height 45
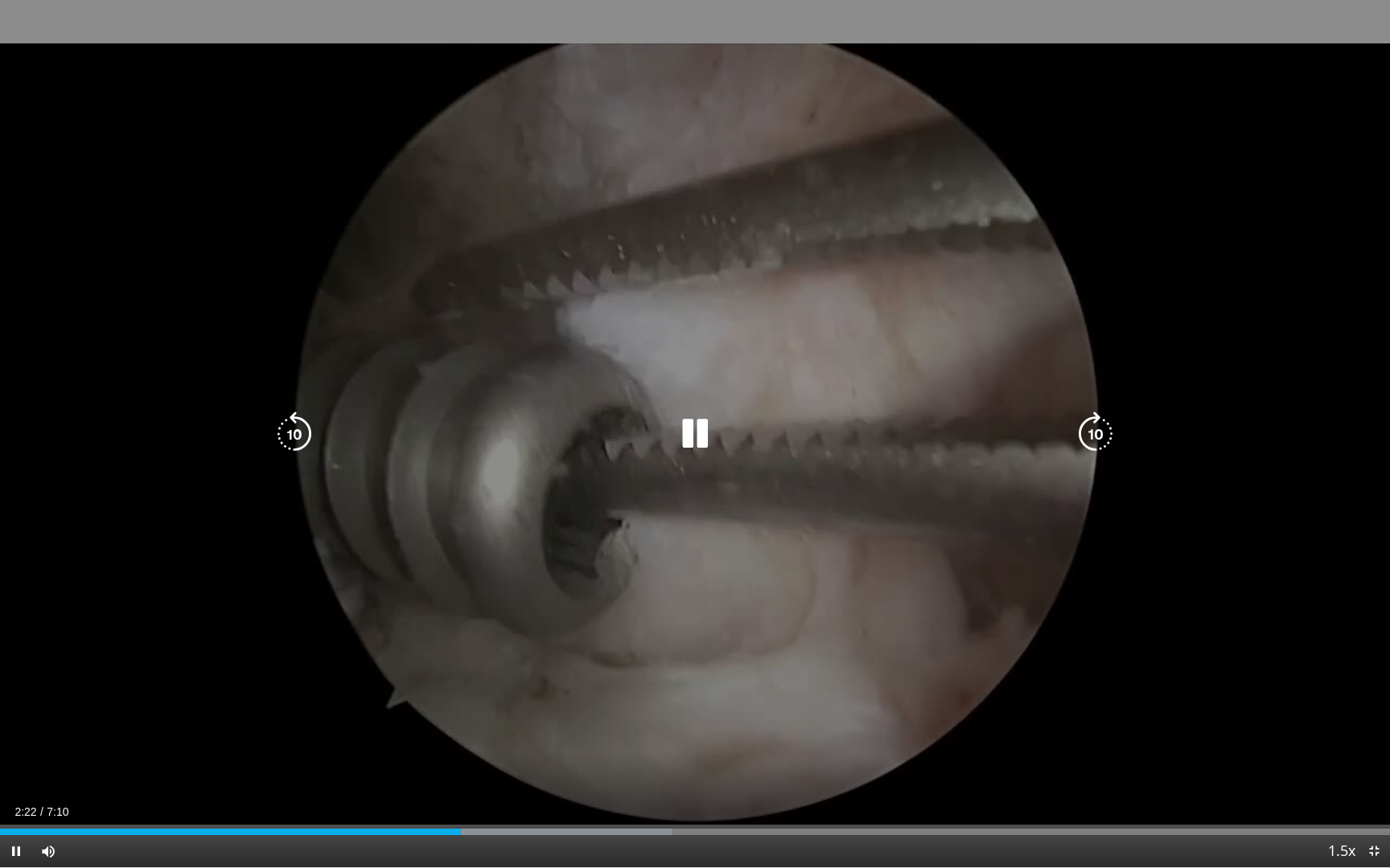
click at [282, 447] on icon "Video Player" at bounding box center [294, 434] width 45 height 45
click at [535, 344] on div "10 seconds Tap to unmute" at bounding box center [695, 434] width 1390 height 868
click at [1104, 426] on icon "Video Player" at bounding box center [1096, 434] width 45 height 45
click at [838, 289] on div "10 seconds Tap to unmute" at bounding box center [695, 434] width 1390 height 868
click at [1078, 441] on icon "Video Player" at bounding box center [1096, 434] width 45 height 45
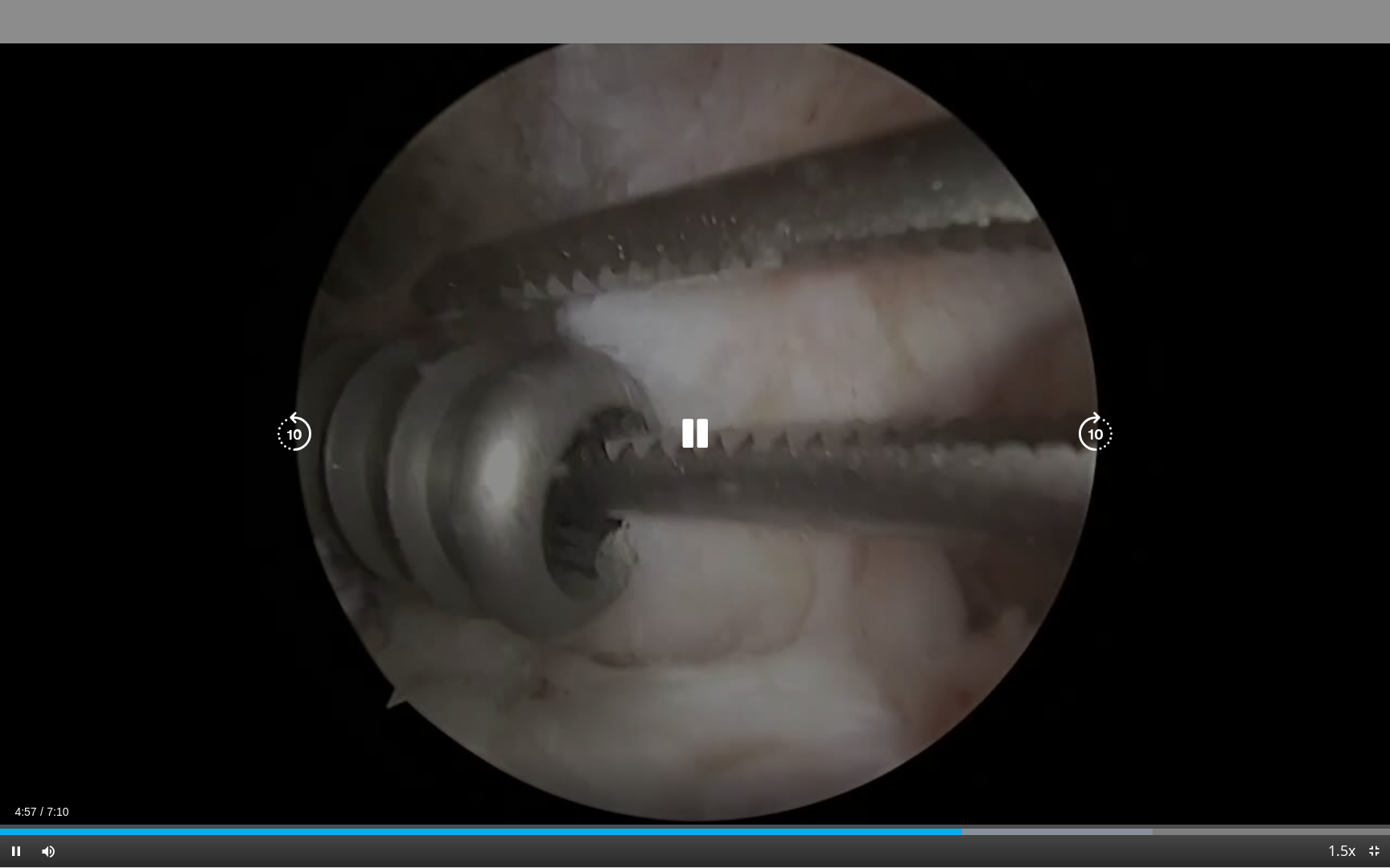
click at [302, 438] on icon "Video Player" at bounding box center [294, 434] width 45 height 45
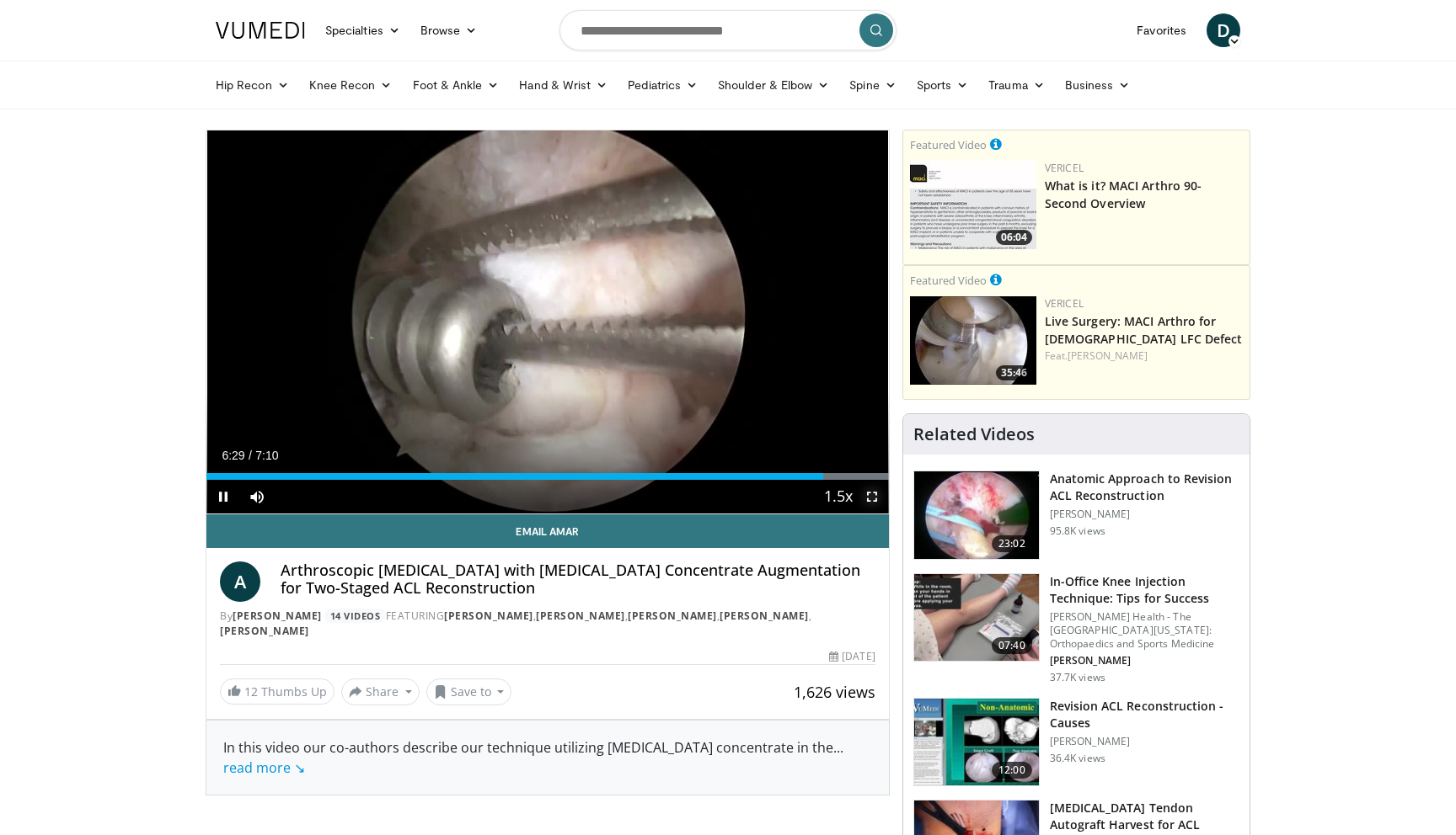
click at [868, 502] on span "Video Player" at bounding box center [871, 497] width 34 height 34
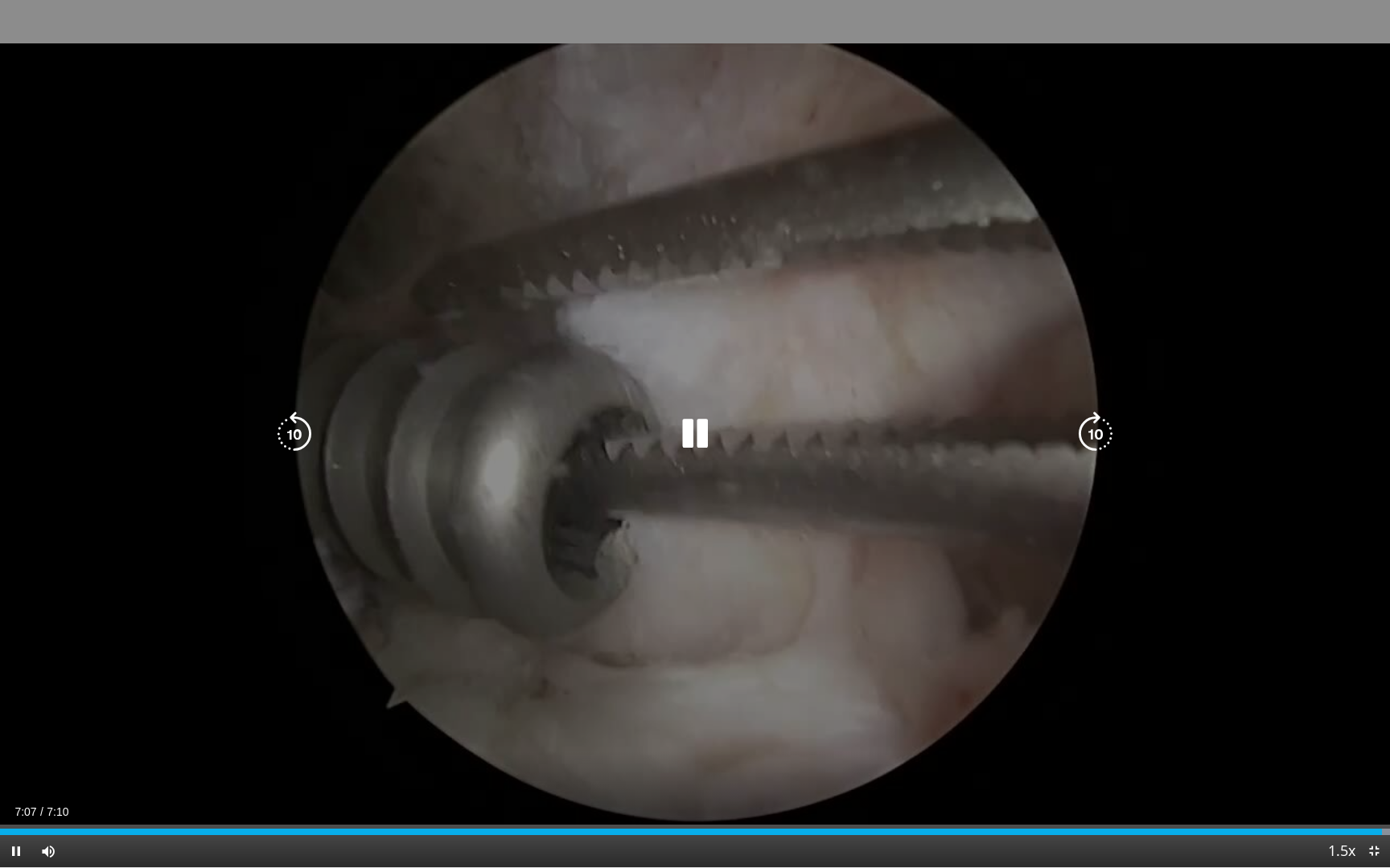
click at [696, 435] on icon "Video Player" at bounding box center [695, 434] width 45 height 45
